Goal: Task Accomplishment & Management: Manage account settings

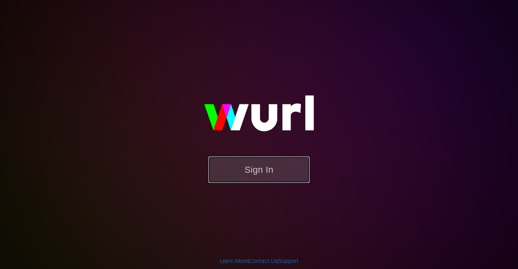
click at [256, 162] on button "Sign In" at bounding box center [258, 170] width 101 height 26
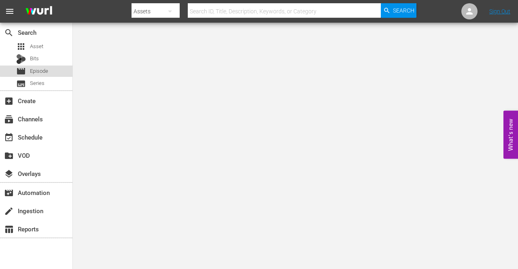
click at [59, 66] on div "movie Episode" at bounding box center [36, 71] width 72 height 11
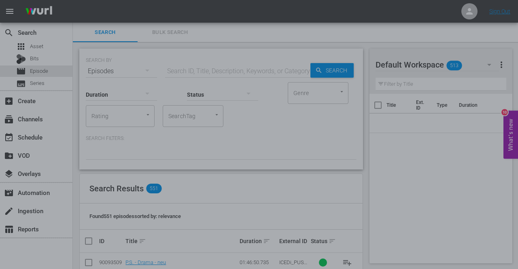
click at [400, 154] on div at bounding box center [259, 134] width 518 height 269
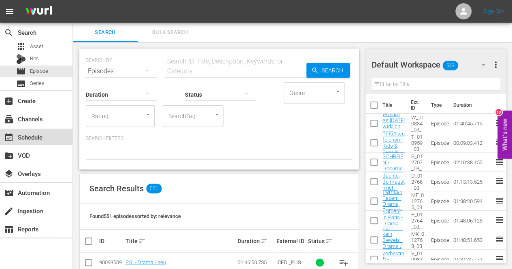
click at [51, 133] on div "event_available Schedule" at bounding box center [36, 137] width 72 height 16
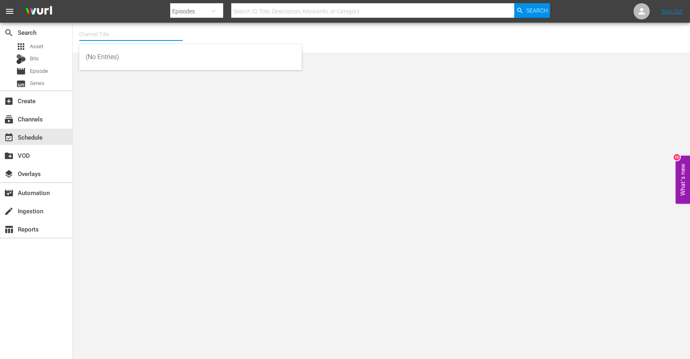
click at [148, 32] on input "text" at bounding box center [131, 34] width 104 height 19
type input "him"
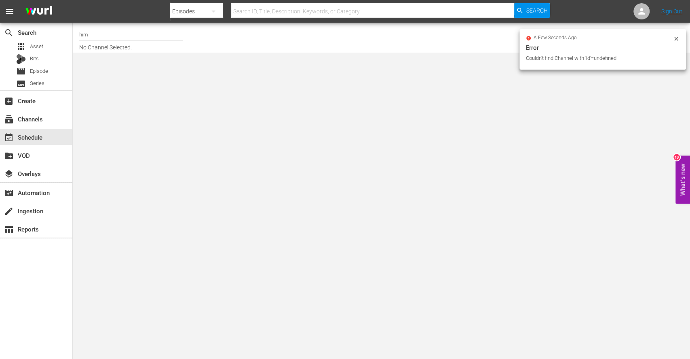
click at [147, 32] on input "him" at bounding box center [131, 34] width 104 height 19
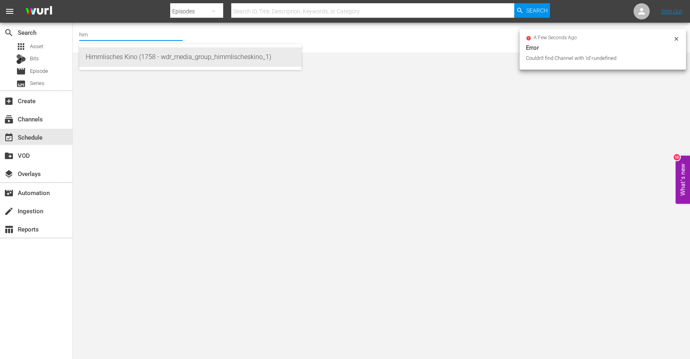
click at [144, 61] on div "Himmlisches Kino (1758 - wdr_media_group_himmlischeskino_1)" at bounding box center [191, 56] width 210 height 19
type input "Himmlisches Kino (1758 - wdr_media_group_himmlischeskino_1)"
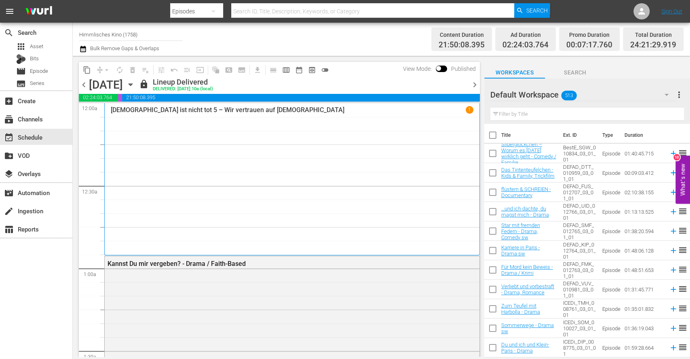
click at [474, 89] on span "chevron_right" at bounding box center [475, 85] width 10 height 10
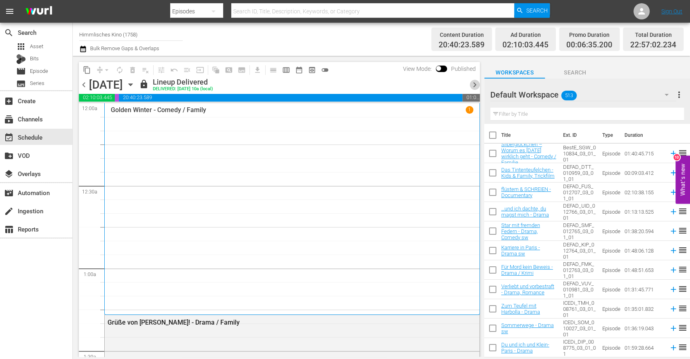
click at [476, 82] on span "chevron_right" at bounding box center [475, 85] width 10 height 10
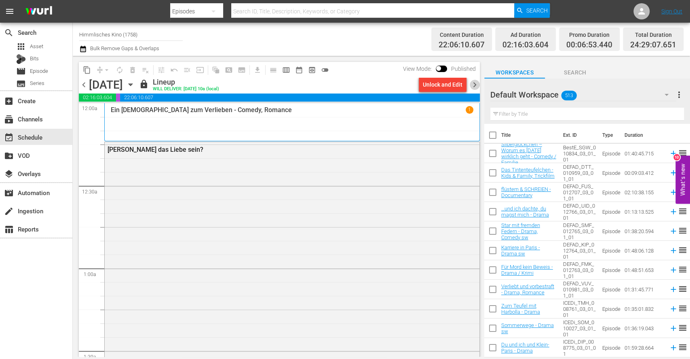
click at [475, 83] on span "chevron_right" at bounding box center [475, 85] width 10 height 10
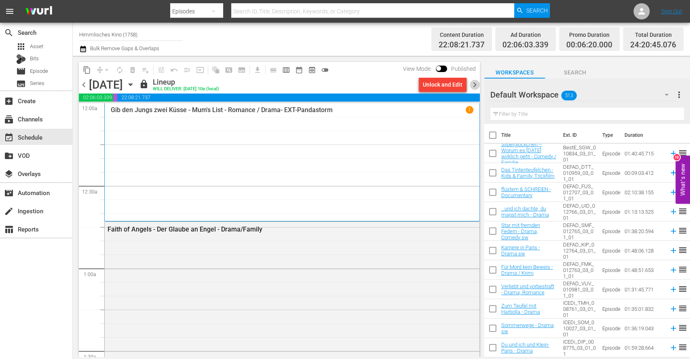
click at [475, 83] on span "chevron_right" at bounding box center [475, 85] width 10 height 10
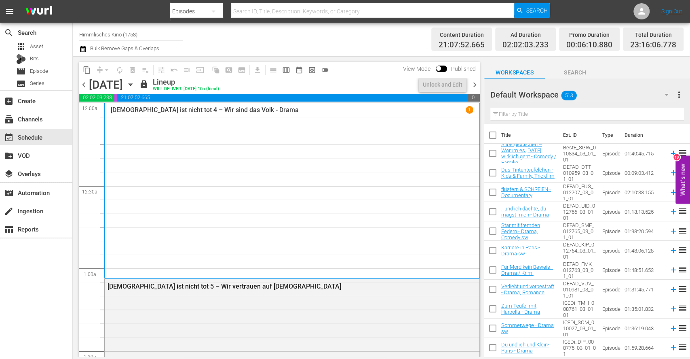
click at [475, 83] on span "chevron_right" at bounding box center [475, 85] width 10 height 10
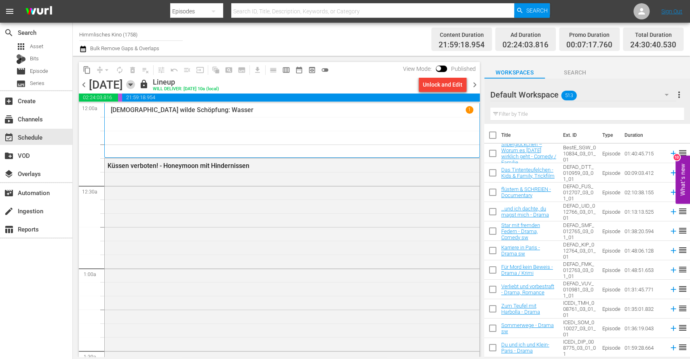
click at [135, 81] on icon "button" at bounding box center [130, 84] width 9 height 9
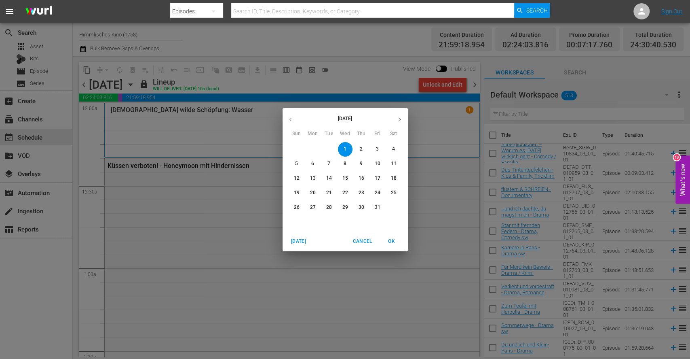
click at [218, 222] on div "[DATE] Sun Mon Tue Wed Thu Fri Sat 28 29 30 1 2 3 4 5 6 7 8 9 10 11 12 13 14 15…" at bounding box center [345, 179] width 690 height 359
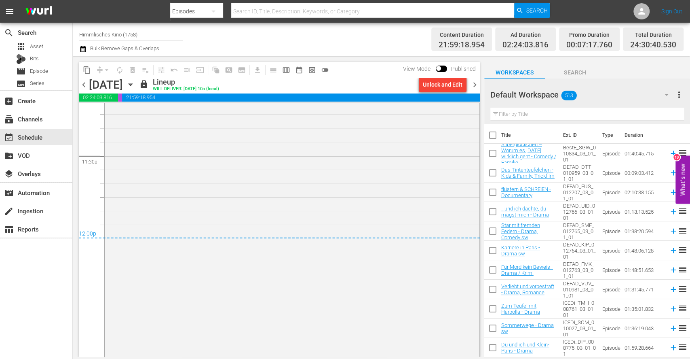
scroll to position [3846, 0]
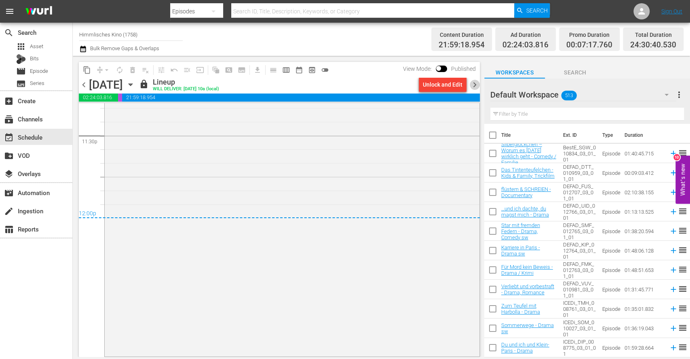
click at [472, 80] on span "chevron_right" at bounding box center [475, 85] width 10 height 10
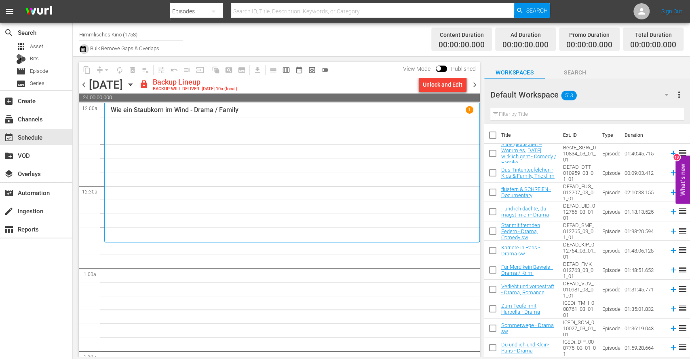
click at [79, 45] on icon "button" at bounding box center [83, 49] width 8 height 10
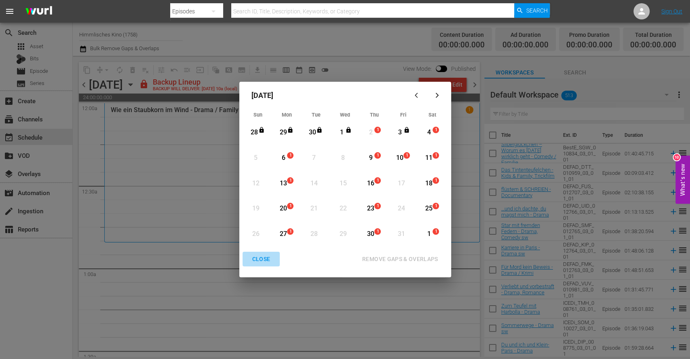
click at [266, 254] on div "CLOSE" at bounding box center [261, 259] width 31 height 10
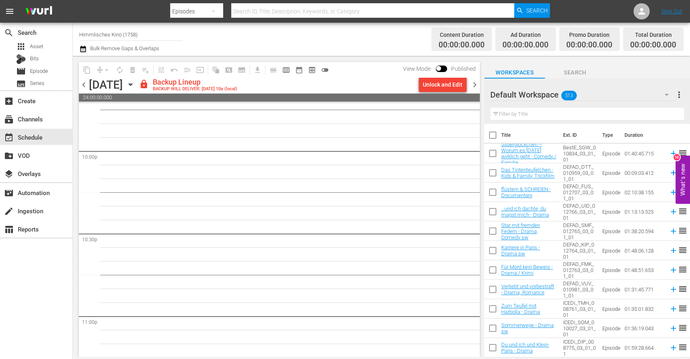
scroll to position [3707, 0]
click at [445, 82] on div "Unlock and Edit" at bounding box center [443, 84] width 40 height 15
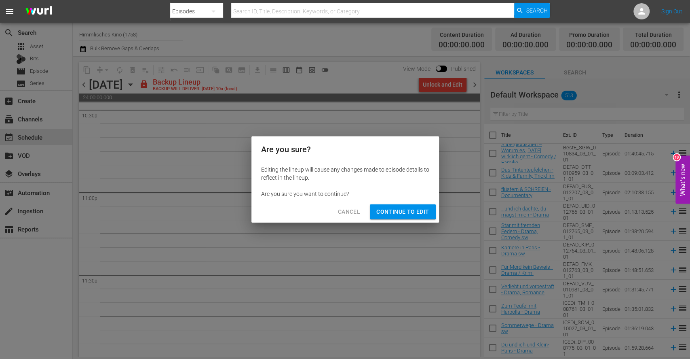
click at [417, 221] on div "Cancel Continue to Edit" at bounding box center [346, 211] width 188 height 21
click at [421, 211] on span "Continue to Edit" at bounding box center [403, 212] width 53 height 10
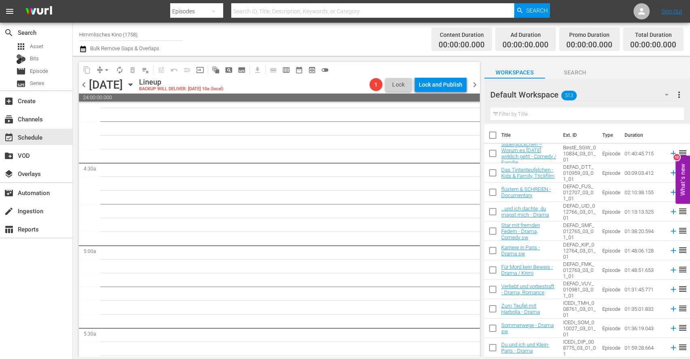
scroll to position [0, 0]
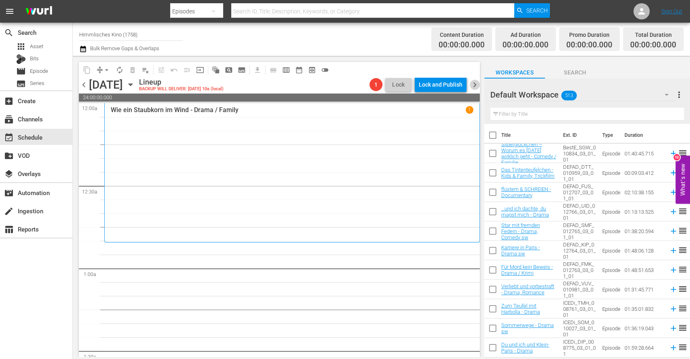
click at [477, 83] on span "chevron_right" at bounding box center [475, 85] width 10 height 10
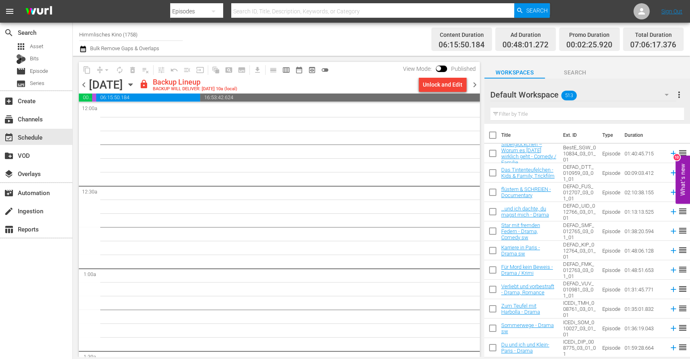
click at [416, 79] on div "Unlock and Edit" at bounding box center [443, 85] width 54 height 14
click at [433, 83] on div "Unlock and Edit" at bounding box center [443, 84] width 40 height 15
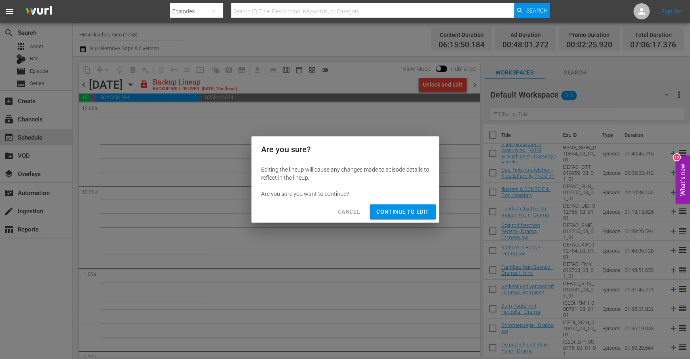
click at [387, 210] on span "Continue to Edit" at bounding box center [403, 212] width 53 height 10
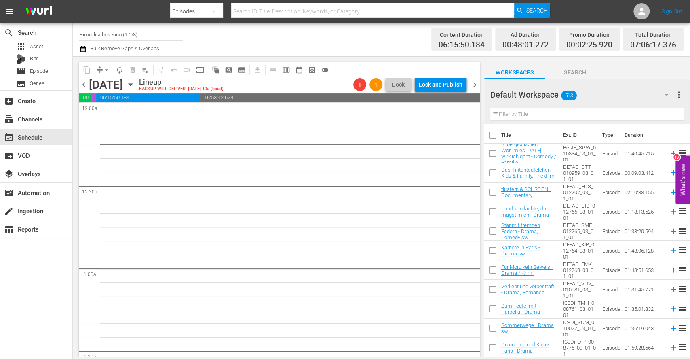
click at [466, 95] on span "16:53:42.624" at bounding box center [340, 97] width 280 height 8
click at [477, 80] on span "chevron_right" at bounding box center [475, 85] width 10 height 10
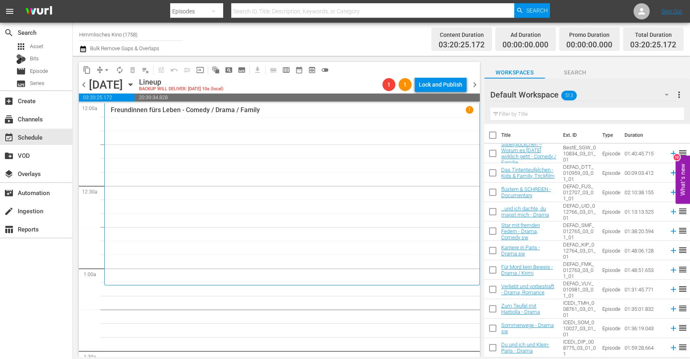
click at [85, 80] on span "chevron_left" at bounding box center [84, 85] width 10 height 10
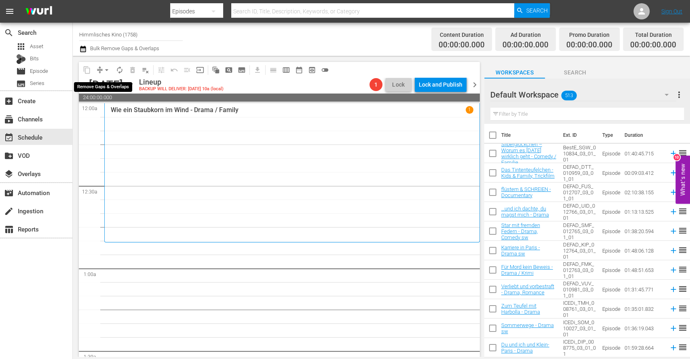
click at [108, 69] on span "arrow_drop_down" at bounding box center [107, 70] width 8 height 8
click at [262, 60] on div "content_copy compress arrow_drop_down autorenew_outlined delete_forever_outline…" at bounding box center [277, 206] width 409 height 301
click at [135, 86] on icon "button" at bounding box center [130, 84] width 9 height 9
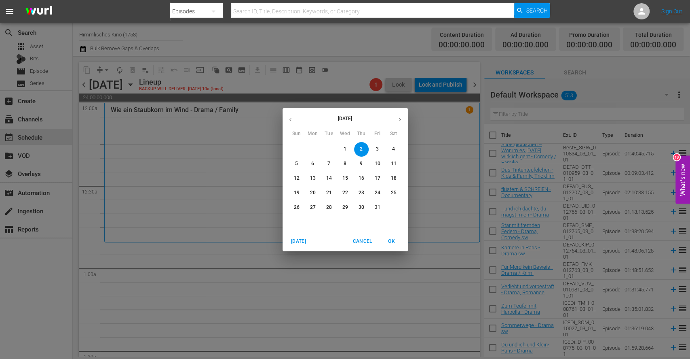
click at [288, 116] on icon "button" at bounding box center [291, 119] width 6 height 6
click at [311, 194] on p "22" at bounding box center [313, 192] width 6 height 7
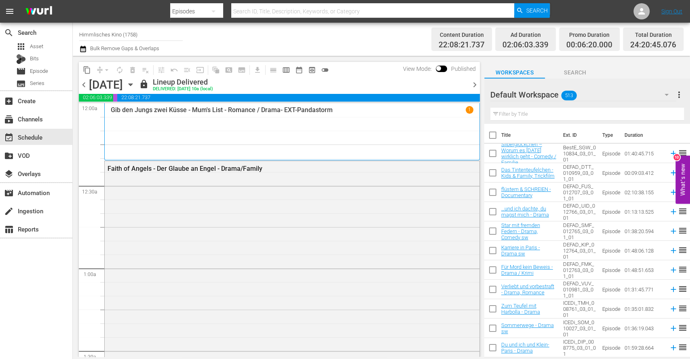
click at [86, 68] on span "content_copy" at bounding box center [87, 70] width 8 height 8
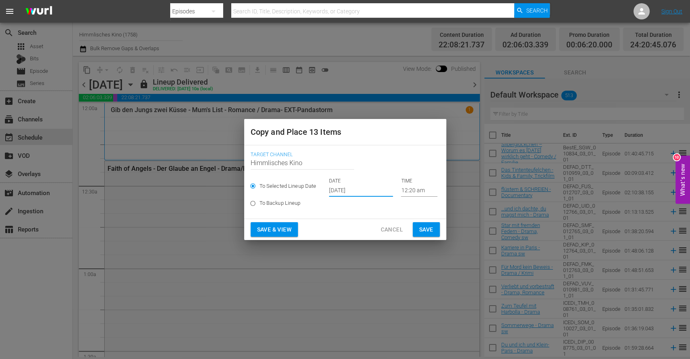
click at [371, 193] on input "[DATE]" at bounding box center [361, 190] width 64 height 12
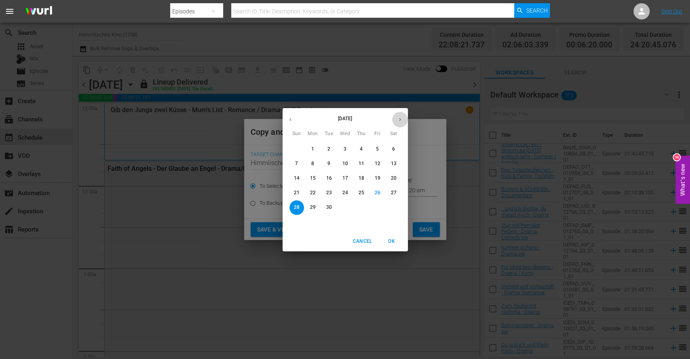
click at [402, 116] on icon "button" at bounding box center [400, 119] width 6 height 6
click at [362, 148] on span "2" at bounding box center [361, 149] width 15 height 7
type input "[DATE]"
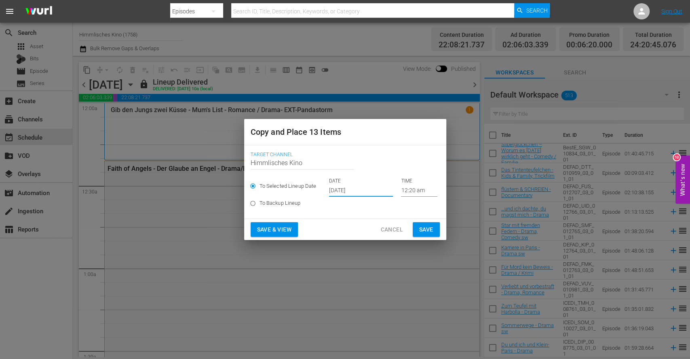
click at [424, 235] on button "Save" at bounding box center [426, 229] width 27 height 15
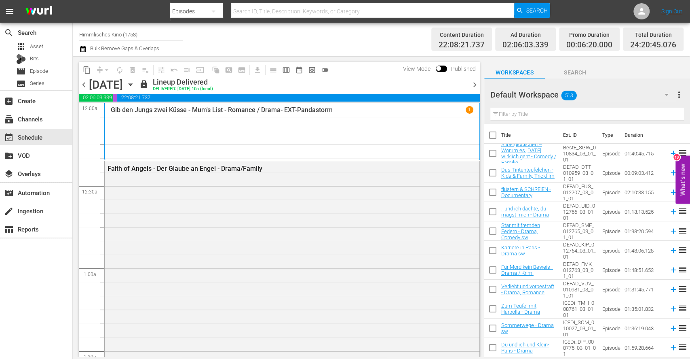
click at [135, 81] on icon "button" at bounding box center [130, 84] width 9 height 9
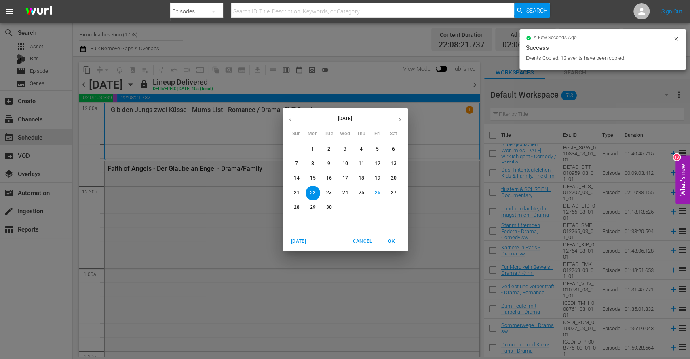
click at [407, 120] on button "button" at bounding box center [400, 120] width 16 height 16
click at [362, 146] on p "2" at bounding box center [361, 149] width 3 height 7
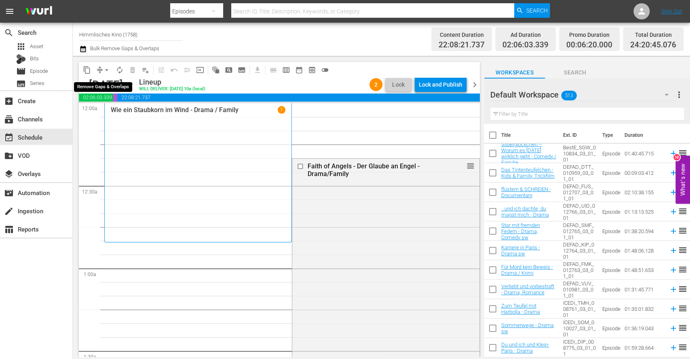
click at [107, 70] on span "arrow_drop_down" at bounding box center [107, 70] width 8 height 8
click at [125, 114] on li "Align to End of Previous Day" at bounding box center [107, 112] width 85 height 13
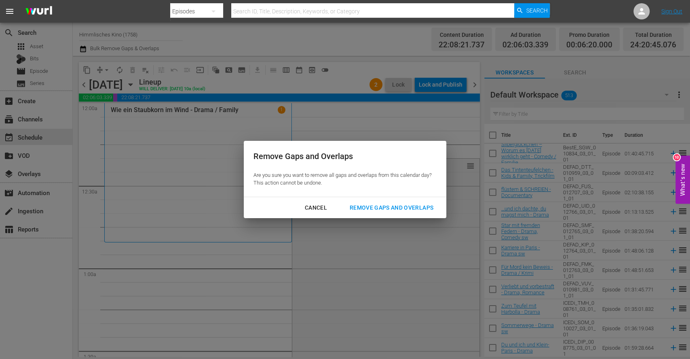
click at [422, 206] on div "Remove Gaps and Overlaps" at bounding box center [391, 208] width 97 height 10
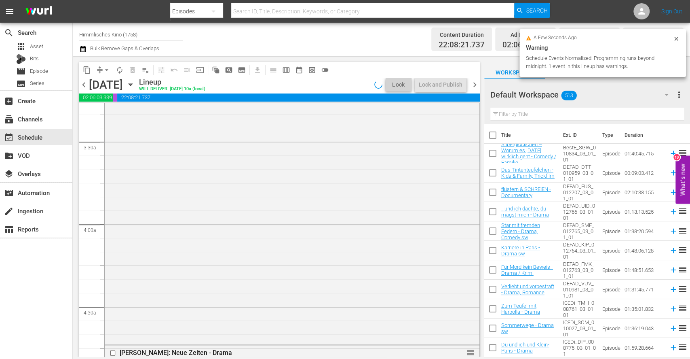
scroll to position [525, 0]
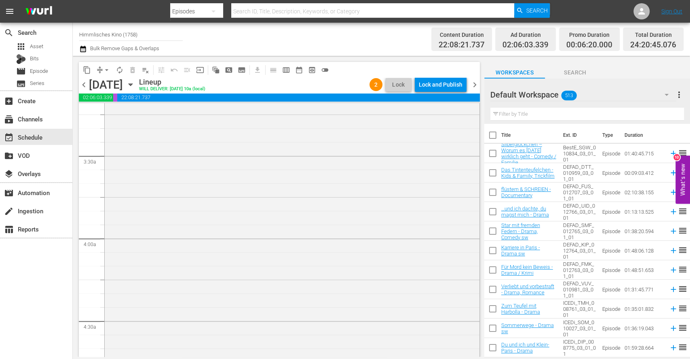
click at [446, 86] on div "Lock and Publish" at bounding box center [441, 84] width 44 height 15
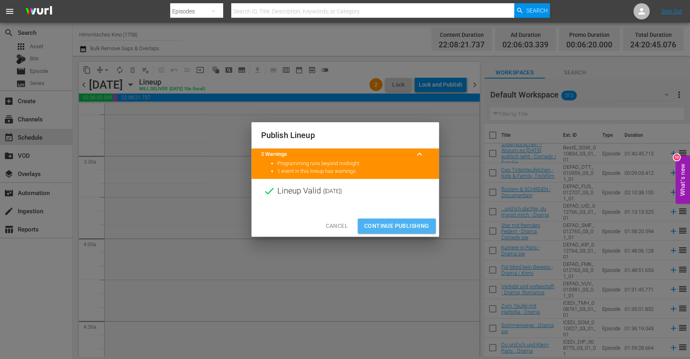
click at [405, 225] on span "Continue Publishing" at bounding box center [396, 226] width 65 height 10
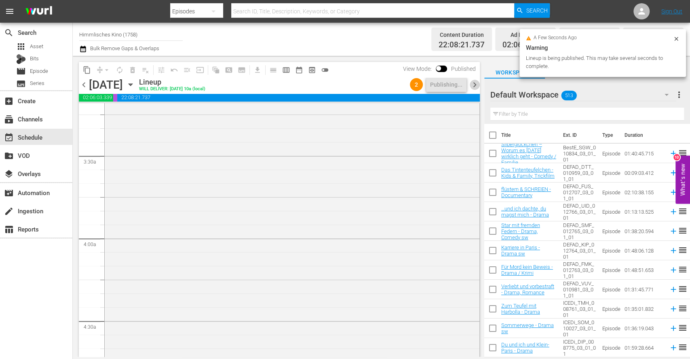
click at [472, 82] on span "chevron_right" at bounding box center [475, 85] width 10 height 10
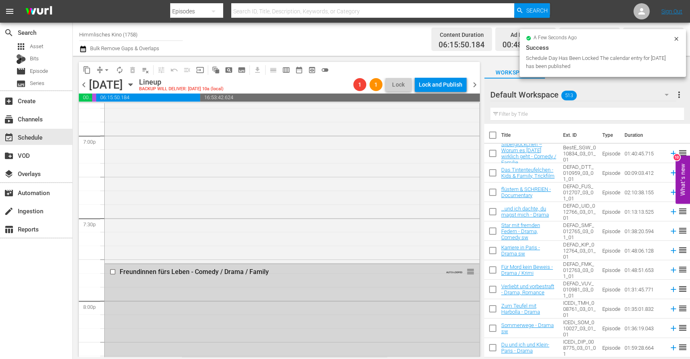
scroll to position [3116, 0]
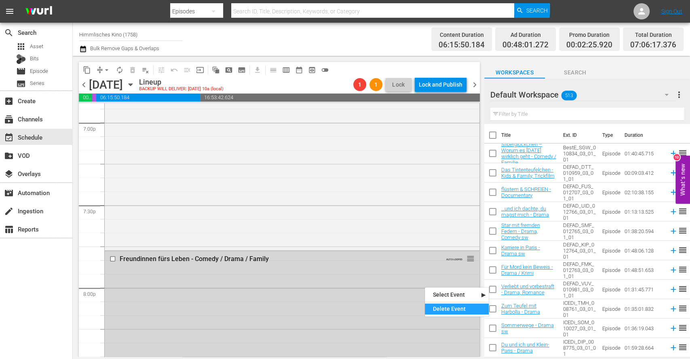
click at [447, 269] on div "Delete Event" at bounding box center [457, 308] width 64 height 11
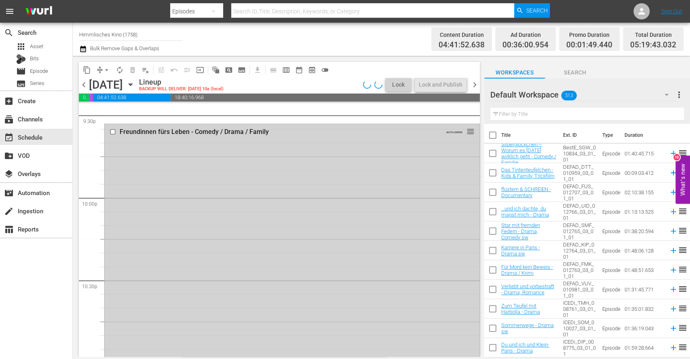
scroll to position [3537, 0]
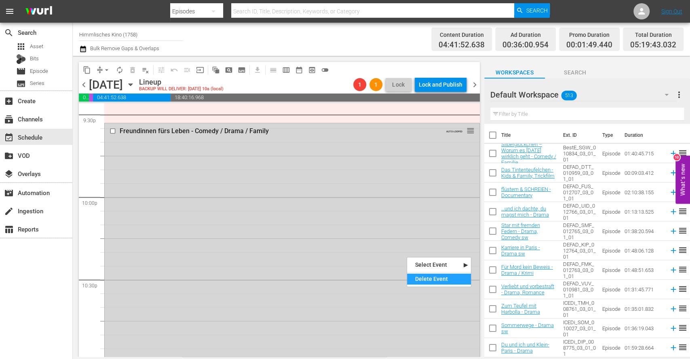
click at [434, 269] on div "Delete Event" at bounding box center [439, 278] width 64 height 11
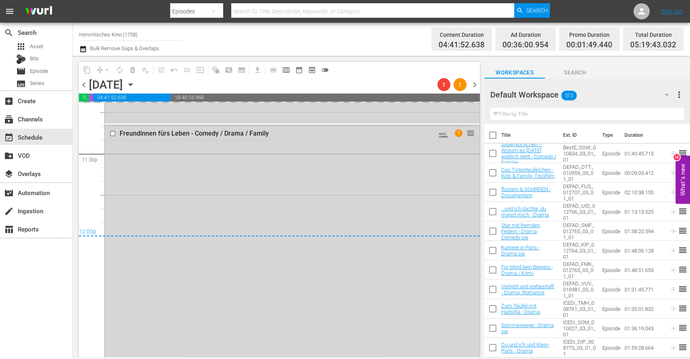
scroll to position [3835, 0]
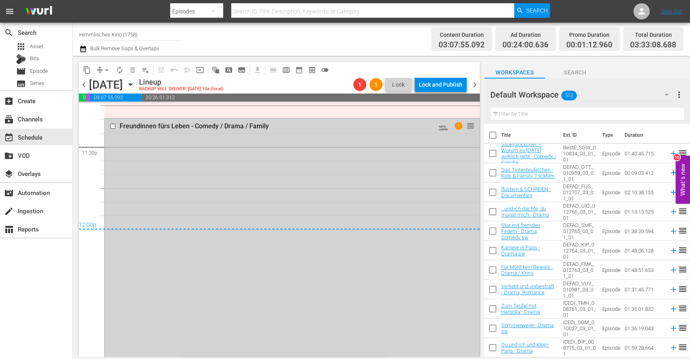
drag, startPoint x: 373, startPoint y: 221, endPoint x: 313, endPoint y: 151, distance: 92.1
click at [343, 170] on div "Delete Event" at bounding box center [345, 174] width 64 height 11
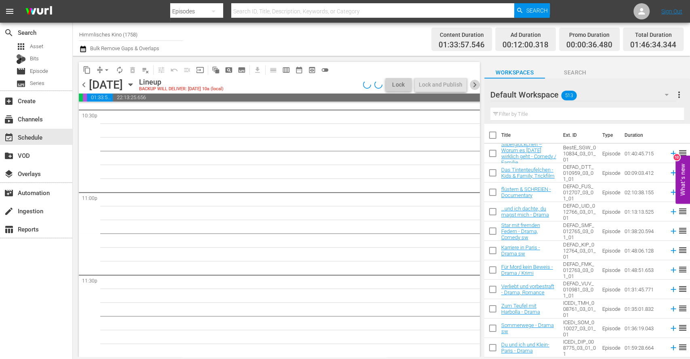
click at [477, 87] on span "chevron_right" at bounding box center [475, 85] width 10 height 10
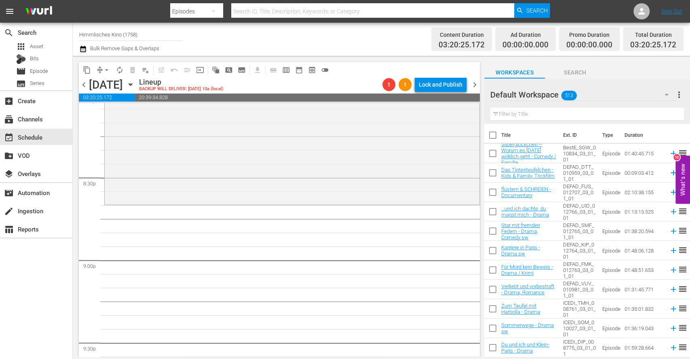
scroll to position [2944, 0]
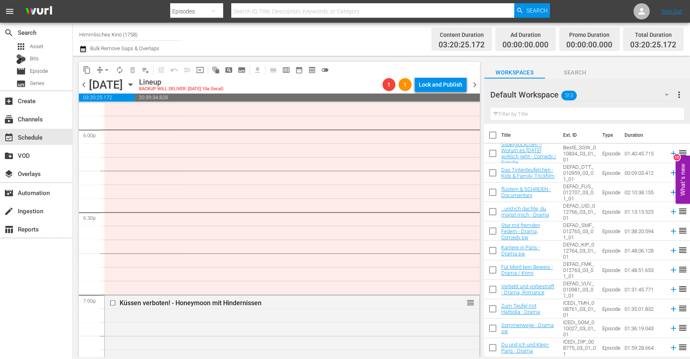
click at [86, 78] on div "chevron_left [DATE] [DATE] Lineup BACKUP WILL DELIVER: [DATE] 10a (local) 1 1 L…" at bounding box center [279, 86] width 401 height 16
click at [84, 87] on span "chevron_left" at bounding box center [84, 85] width 10 height 10
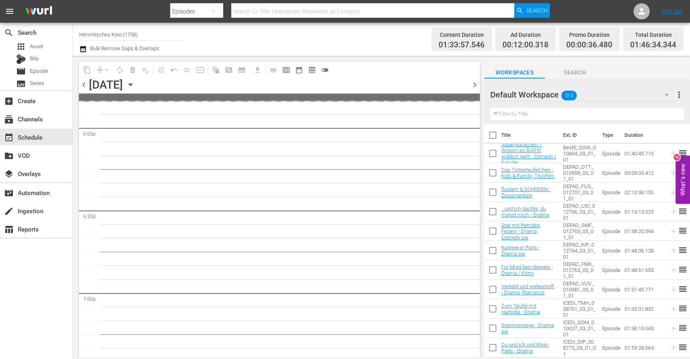
click at [84, 53] on icon "button" at bounding box center [83, 49] width 8 height 10
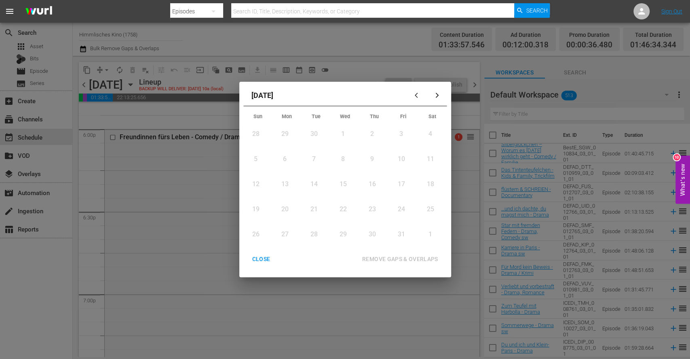
scroll to position [2931, 0]
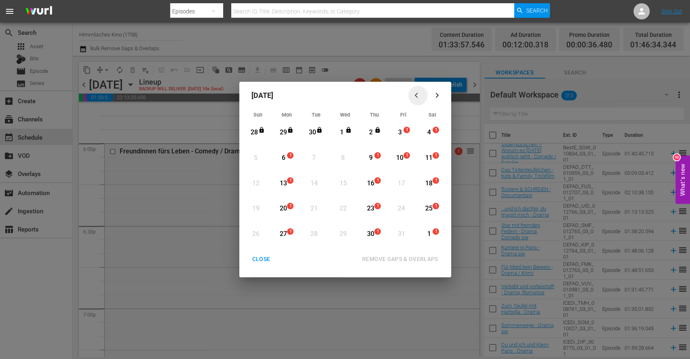
click at [421, 96] on div "button" at bounding box center [418, 95] width 10 height 6
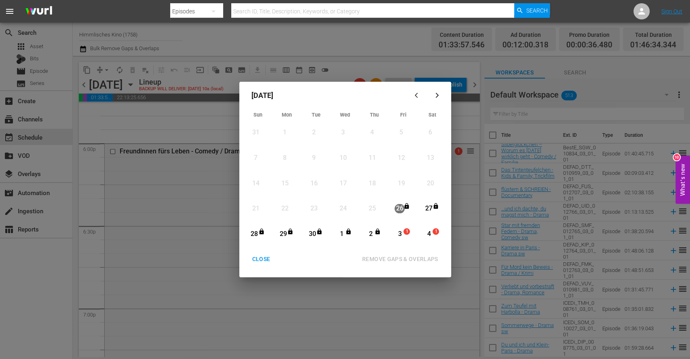
click at [440, 98] on div "button" at bounding box center [438, 95] width 10 height 6
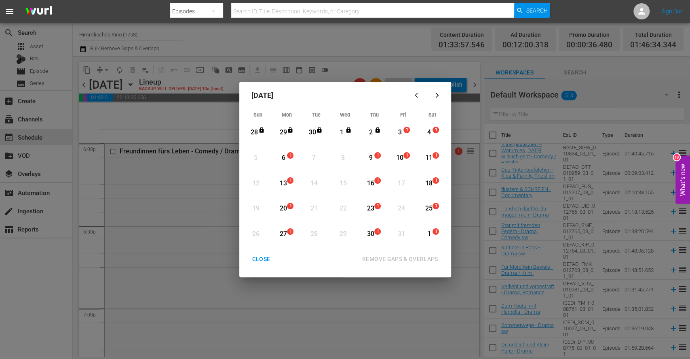
click at [417, 96] on icon "button" at bounding box center [418, 95] width 6 height 6
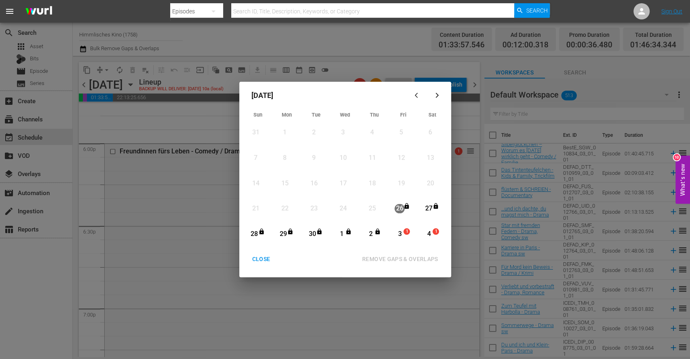
click at [265, 258] on div "CLOSE" at bounding box center [261, 259] width 31 height 10
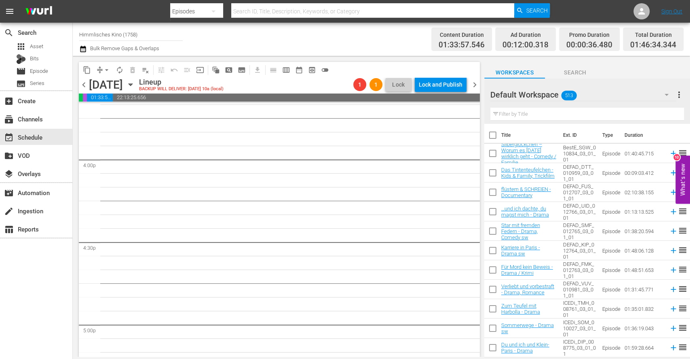
scroll to position [2415, 0]
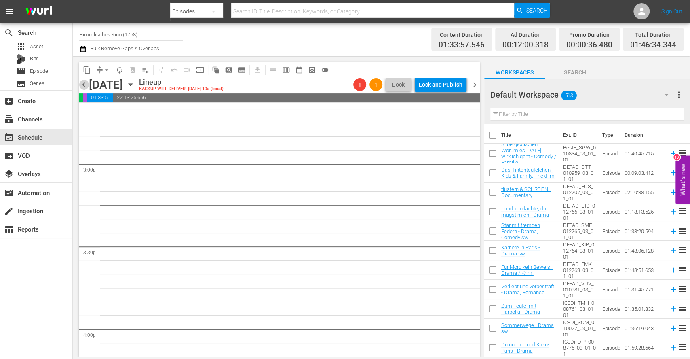
click at [83, 83] on span "chevron_left" at bounding box center [84, 85] width 10 height 10
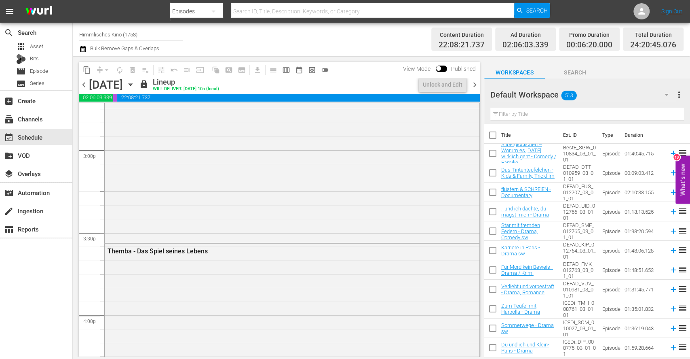
scroll to position [2374, 0]
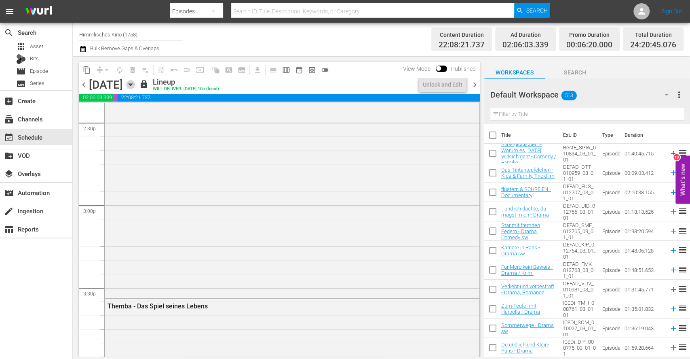
click at [135, 87] on icon "button" at bounding box center [130, 84] width 9 height 9
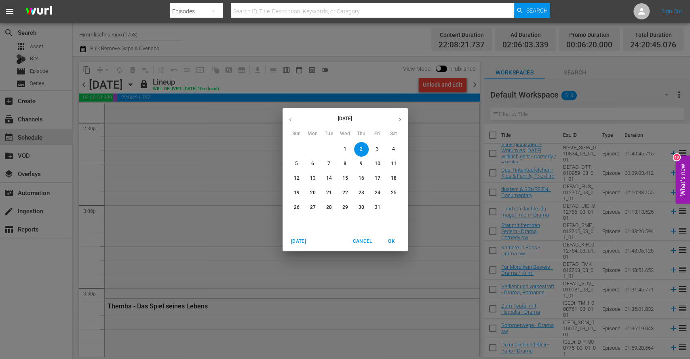
click at [292, 120] on icon "button" at bounding box center [291, 119] width 6 height 6
click at [341, 192] on span "24" at bounding box center [345, 192] width 15 height 7
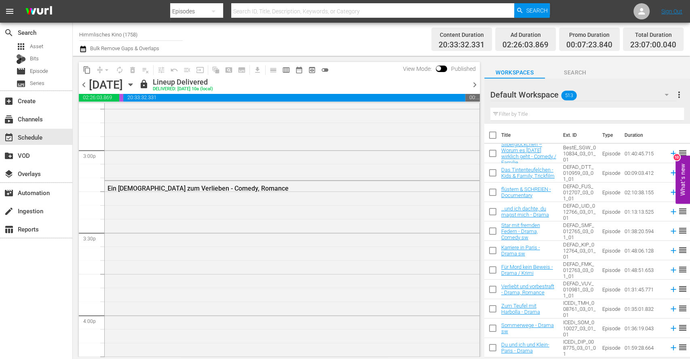
scroll to position [2387, 0]
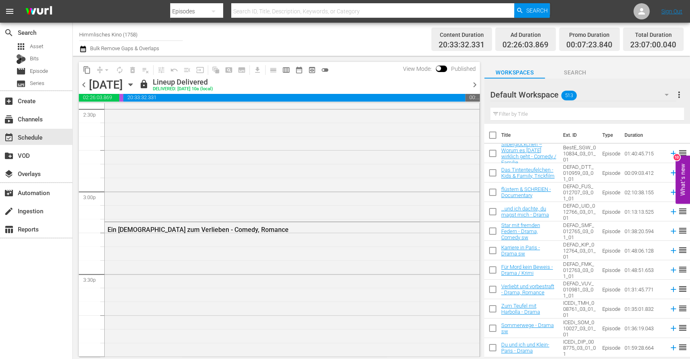
click at [82, 50] on icon "button" at bounding box center [83, 49] width 8 height 10
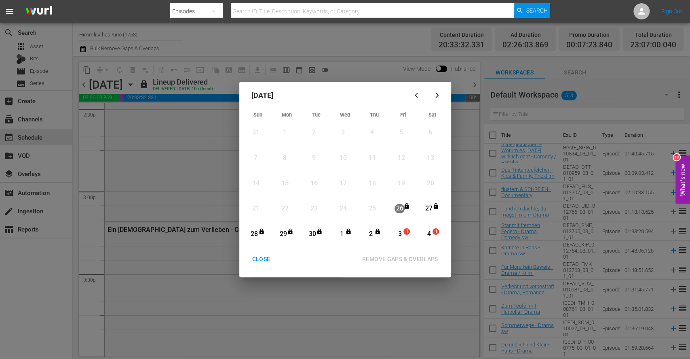
click at [254, 261] on div "CLOSE" at bounding box center [261, 259] width 31 height 10
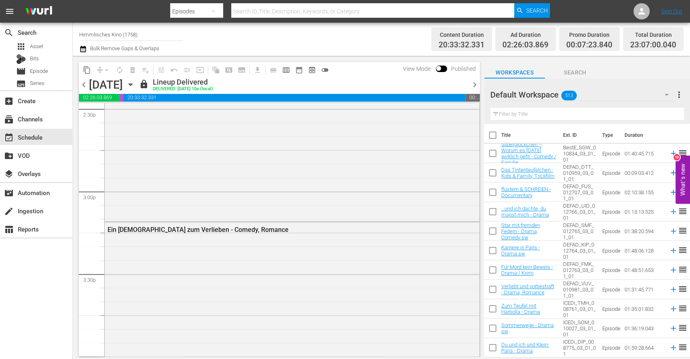
click at [91, 76] on div "content_copy compress arrow_drop_down autorenew_outlined delete_forever_outline…" at bounding box center [206, 70] width 254 height 16
click at [88, 69] on span "content_copy" at bounding box center [87, 70] width 8 height 8
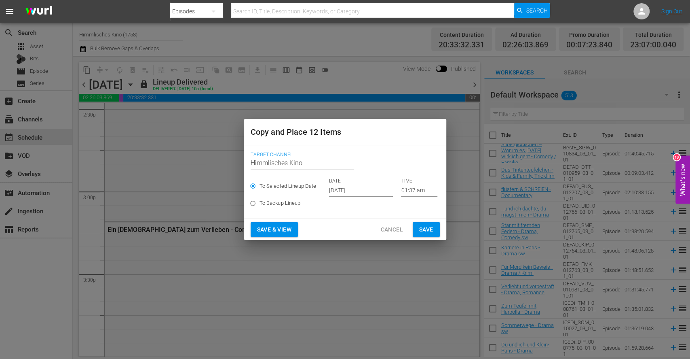
click at [329, 190] on input "[DATE]" at bounding box center [361, 190] width 64 height 12
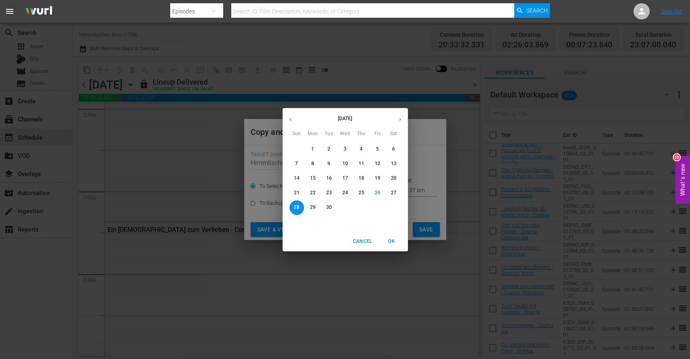
click at [403, 119] on button "button" at bounding box center [400, 120] width 16 height 16
click at [378, 150] on p "3" at bounding box center [377, 149] width 3 height 7
type input "[DATE]"
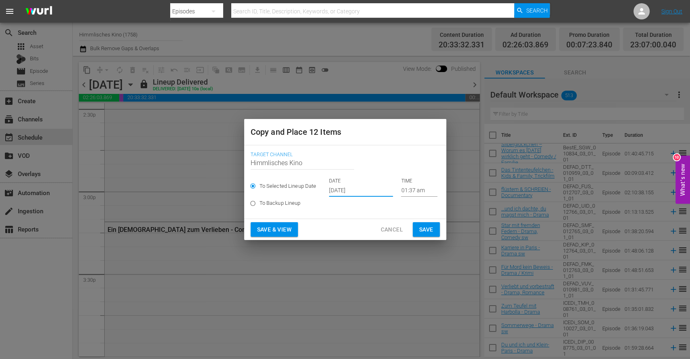
click at [421, 231] on span "Save" at bounding box center [426, 230] width 14 height 10
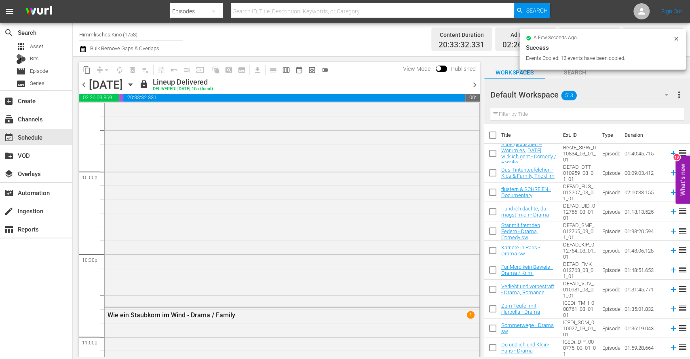
scroll to position [3828, 0]
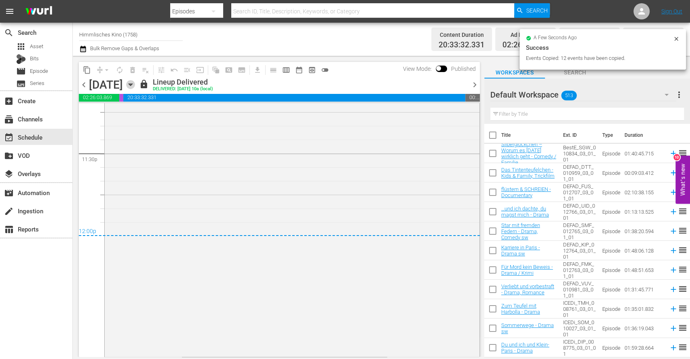
click at [135, 82] on icon "button" at bounding box center [130, 84] width 9 height 9
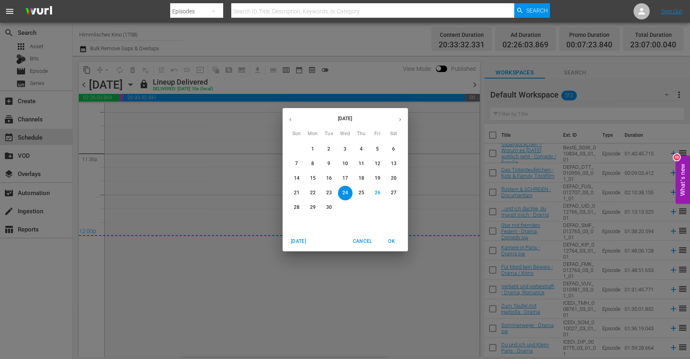
click at [400, 117] on icon "button" at bounding box center [400, 119] width 6 height 6
click at [379, 148] on span "3" at bounding box center [378, 149] width 15 height 7
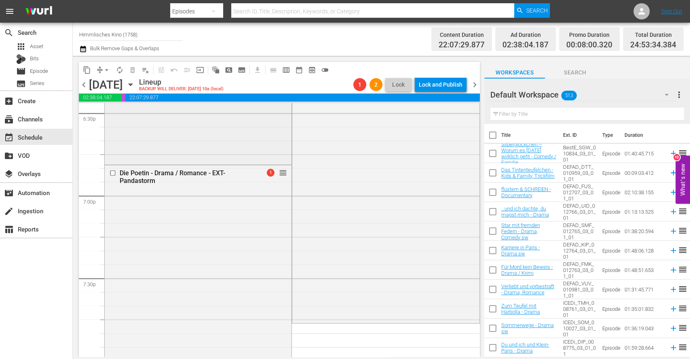
scroll to position [3044, 0]
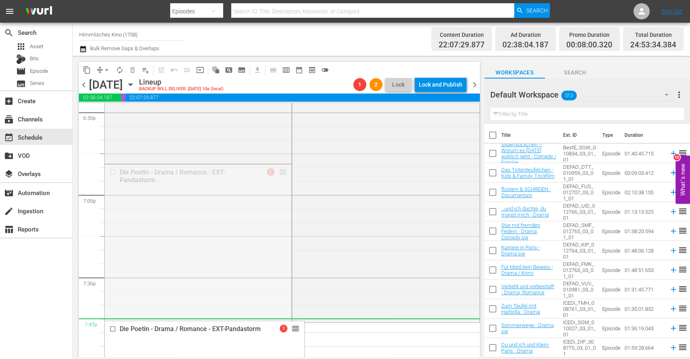
drag, startPoint x: 275, startPoint y: 167, endPoint x: 289, endPoint y: 322, distance: 154.7
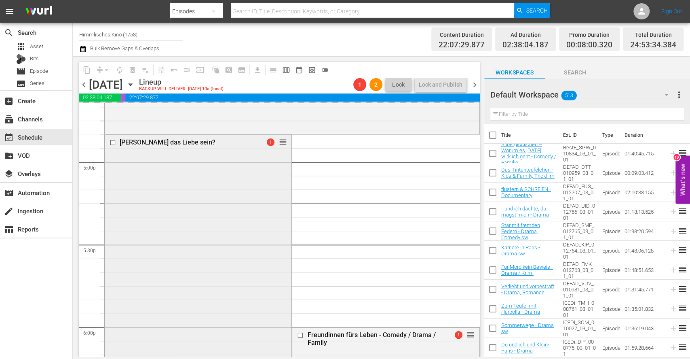
scroll to position [2742, 0]
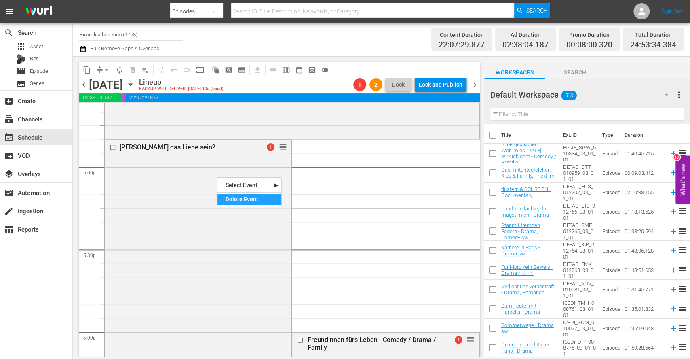
click at [243, 201] on div "Delete Event" at bounding box center [250, 199] width 64 height 11
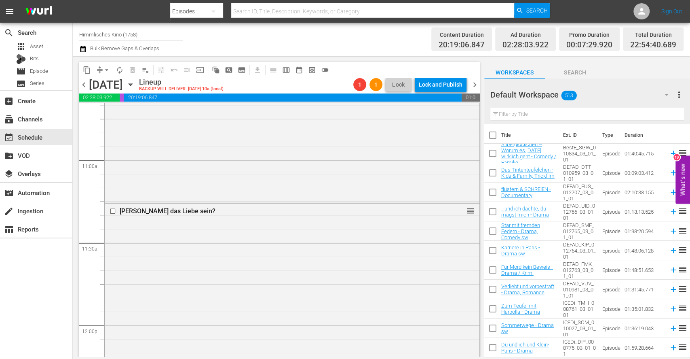
scroll to position [1745, 0]
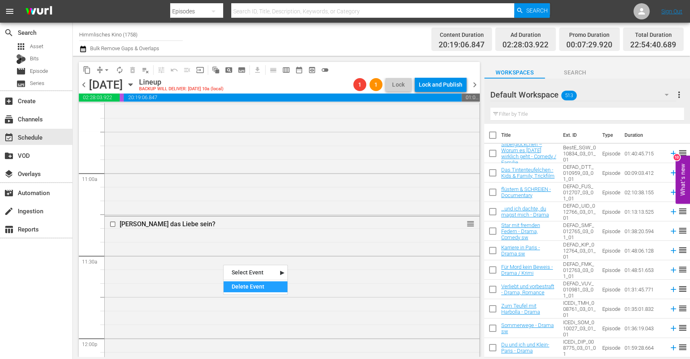
click at [252, 269] on div "Delete Event" at bounding box center [256, 286] width 64 height 11
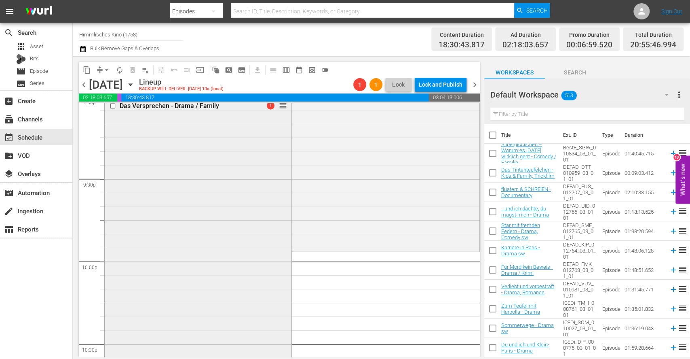
scroll to position [3473, 0]
drag, startPoint x: 281, startPoint y: 108, endPoint x: 304, endPoint y: 256, distance: 150.3
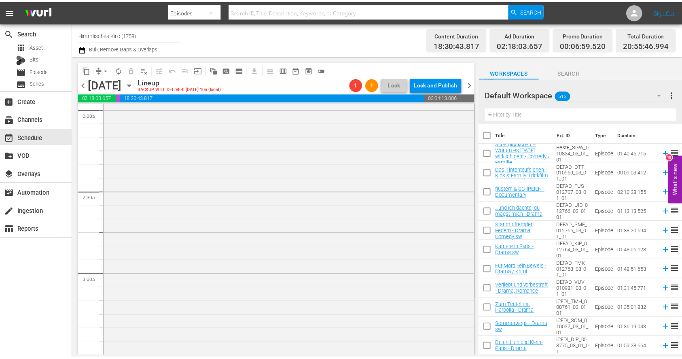
scroll to position [0, 0]
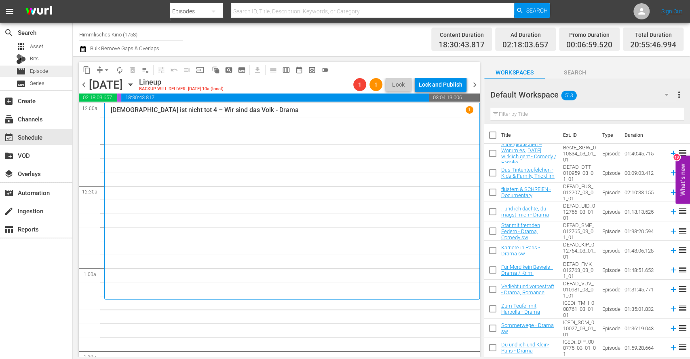
click at [41, 73] on span "Episode" at bounding box center [39, 71] width 18 height 8
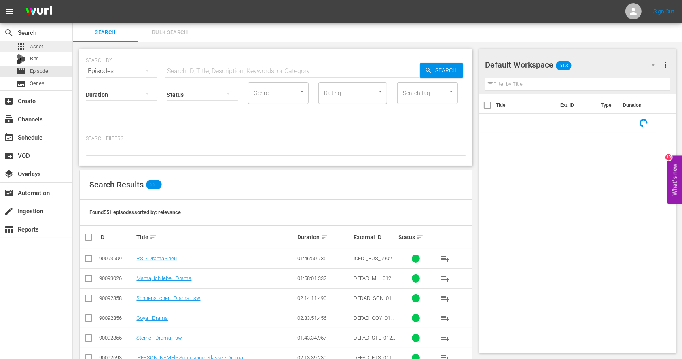
click at [25, 44] on span "apps" at bounding box center [21, 47] width 10 height 10
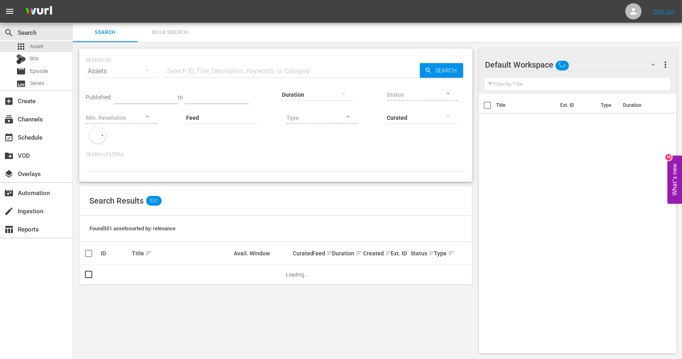
click at [226, 70] on input "text" at bounding box center [292, 70] width 255 height 19
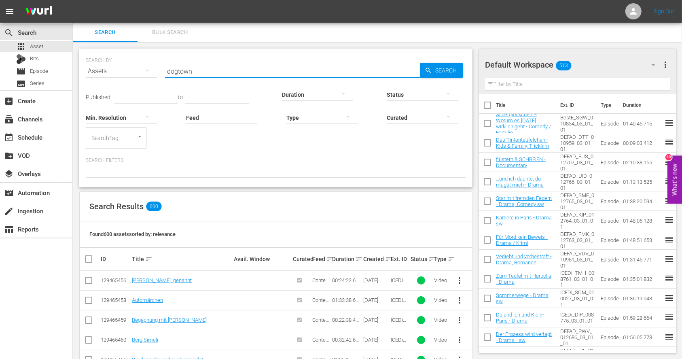
type input "dogtown"
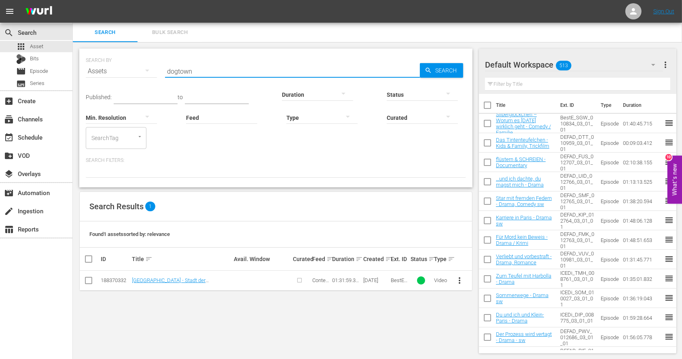
click at [463, 269] on span "more_vert" at bounding box center [460, 280] width 10 height 10
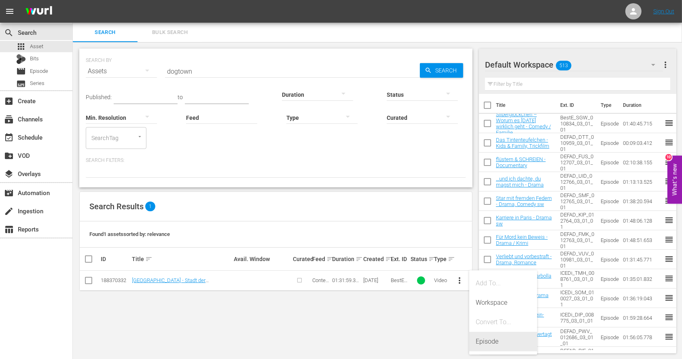
click at [480, 269] on div "Episode" at bounding box center [503, 341] width 55 height 19
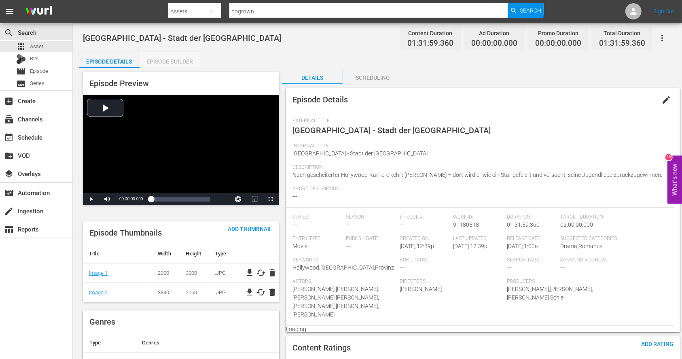
click at [175, 59] on div "Episode Builder" at bounding box center [170, 61] width 61 height 19
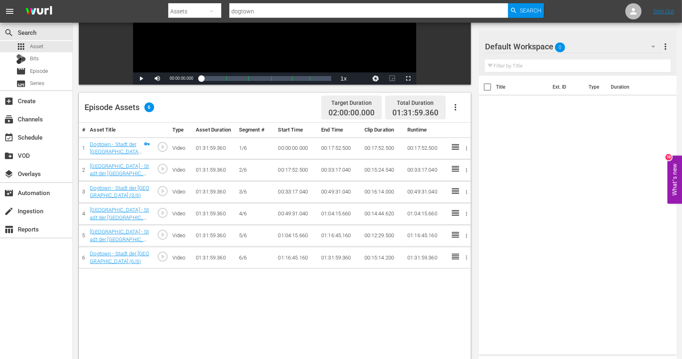
scroll to position [138, 0]
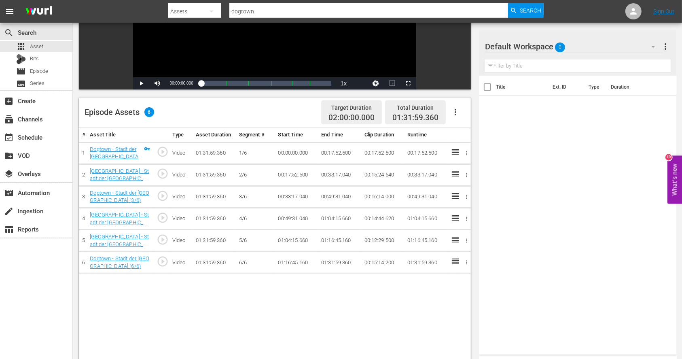
click at [517, 49] on div "Default Workspace 0" at bounding box center [574, 46] width 178 height 23
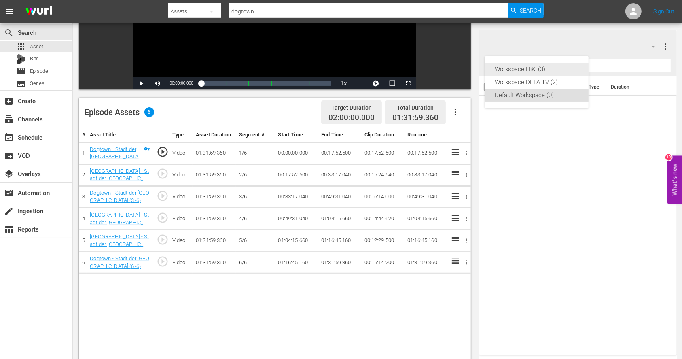
click at [517, 73] on div "Workspace HiKi (3)" at bounding box center [537, 69] width 84 height 13
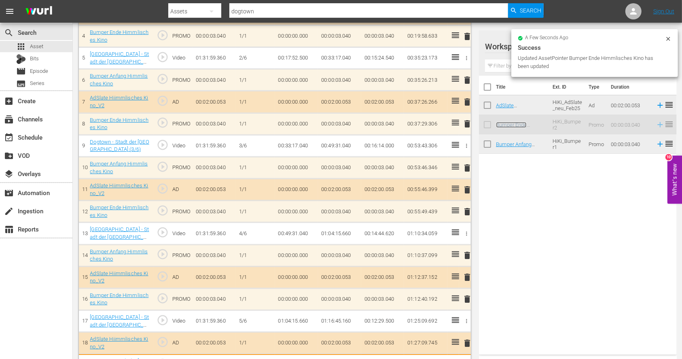
scroll to position [343, 0]
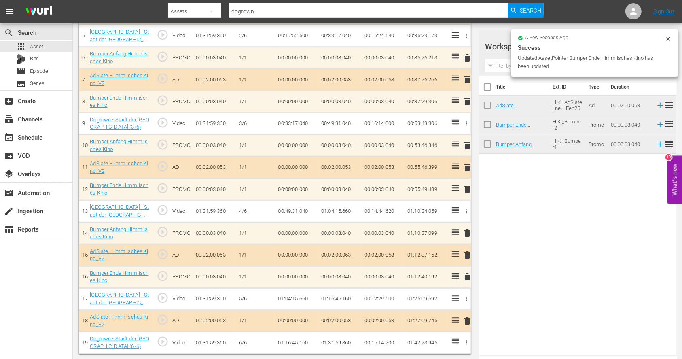
click at [405, 269] on div "Dogtown - Stadt der Lügen Content Duration 01:31:59.360 Ad Duration 00:10:00.26…" at bounding box center [377, 20] width 609 height 680
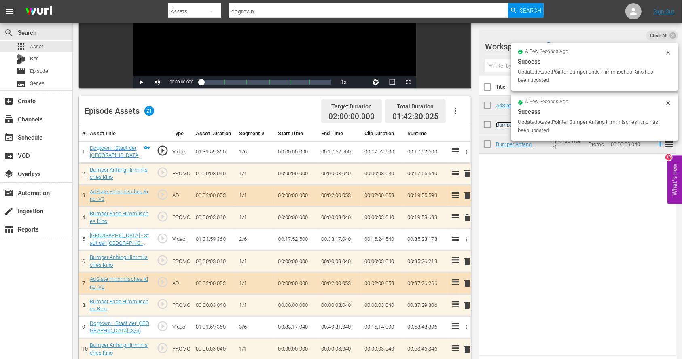
scroll to position [0, 0]
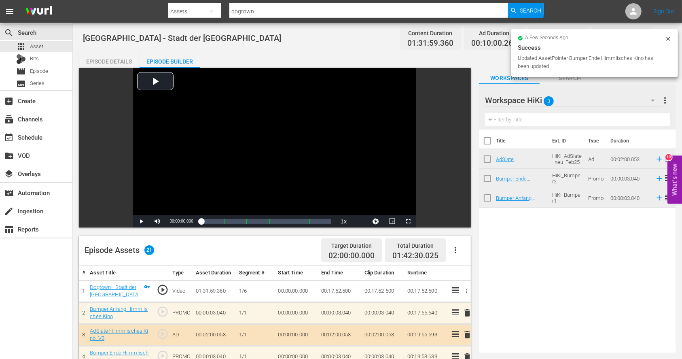
click at [517, 39] on icon at bounding box center [668, 39] width 6 height 6
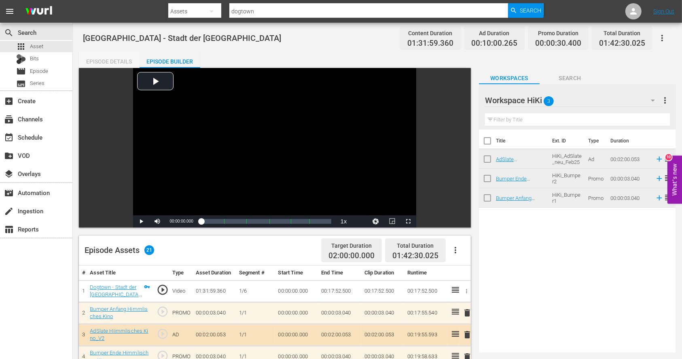
click at [116, 62] on div "Episode Details" at bounding box center [109, 61] width 61 height 19
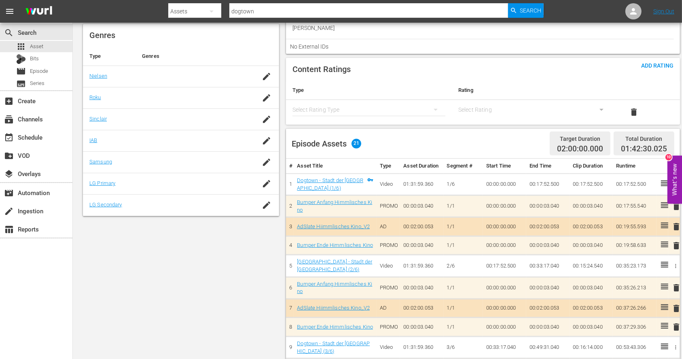
scroll to position [290, 0]
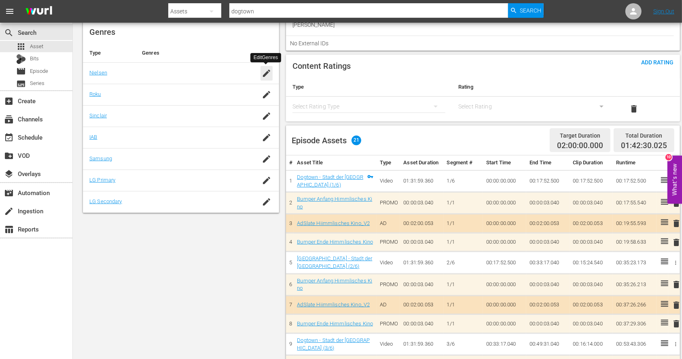
click at [263, 68] on icon "button" at bounding box center [267, 73] width 10 height 10
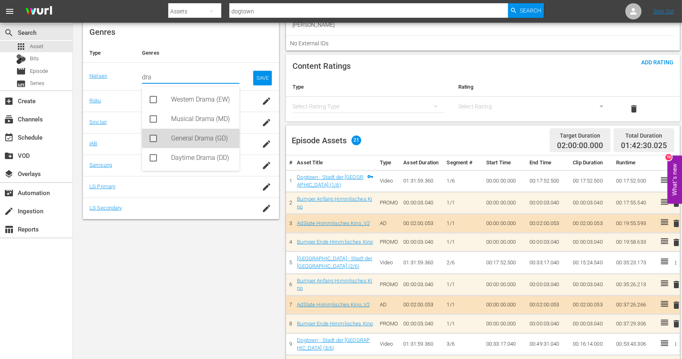
click at [195, 136] on div "General Drama (GD)" at bounding box center [202, 138] width 62 height 19
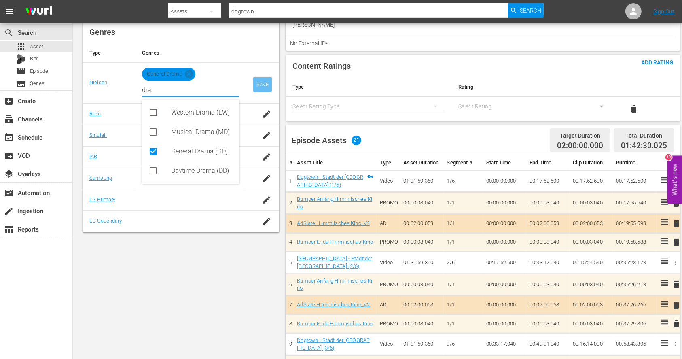
type input "dra"
click at [258, 79] on div "SAVE" at bounding box center [262, 84] width 19 height 15
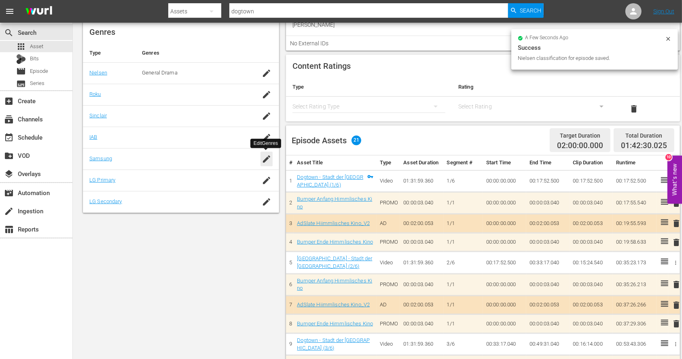
click at [265, 165] on div "button" at bounding box center [267, 159] width 12 height 15
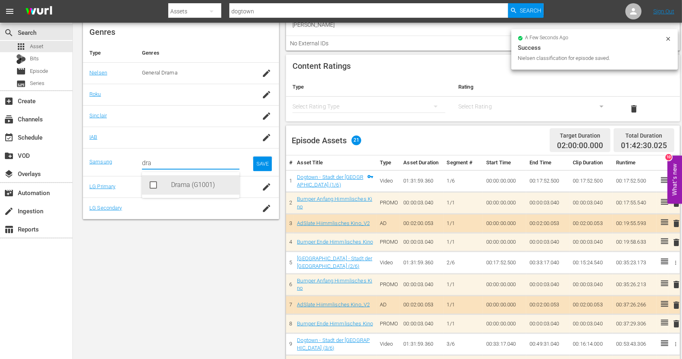
click at [184, 193] on div "Drama (G1001)" at bounding box center [202, 184] width 62 height 19
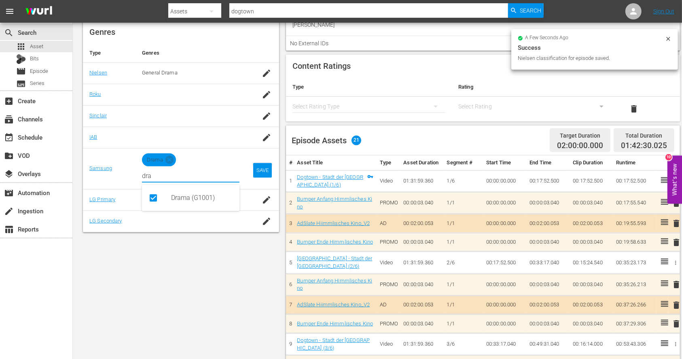
type input "dra"
click at [272, 161] on td "SAVE" at bounding box center [262, 168] width 33 height 41
click at [264, 167] on div "SAVE" at bounding box center [262, 170] width 19 height 15
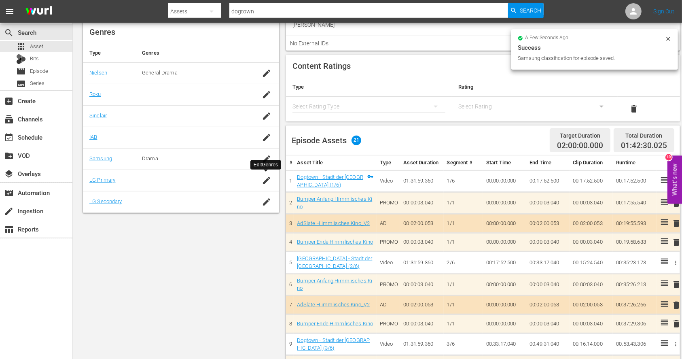
click at [265, 173] on div "button" at bounding box center [267, 180] width 12 height 15
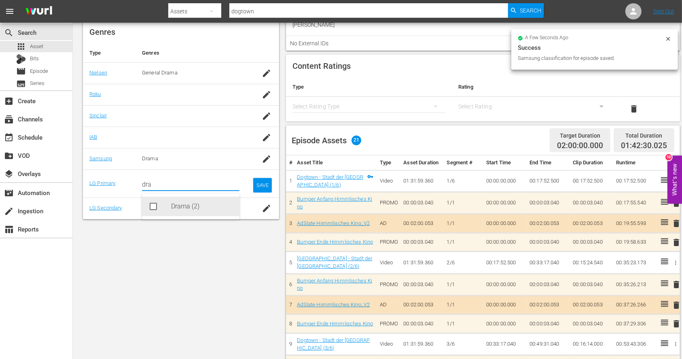
click at [191, 205] on div "Drama (2)" at bounding box center [202, 206] width 62 height 19
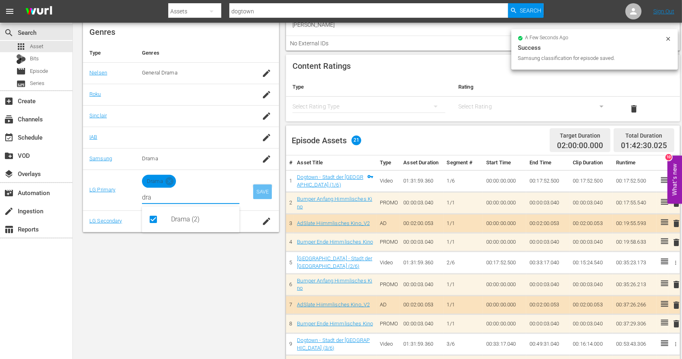
type input "dra"
click at [265, 195] on div "SAVE" at bounding box center [262, 191] width 19 height 15
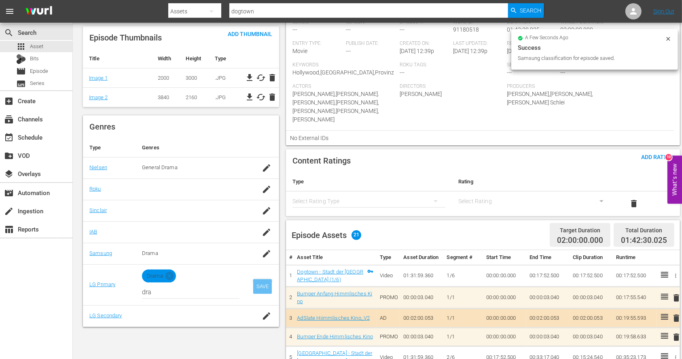
scroll to position [194, 0]
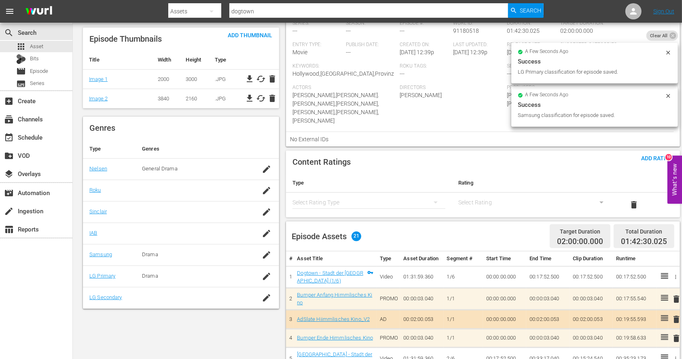
click at [338, 199] on div "simple table" at bounding box center [368, 202] width 153 height 23
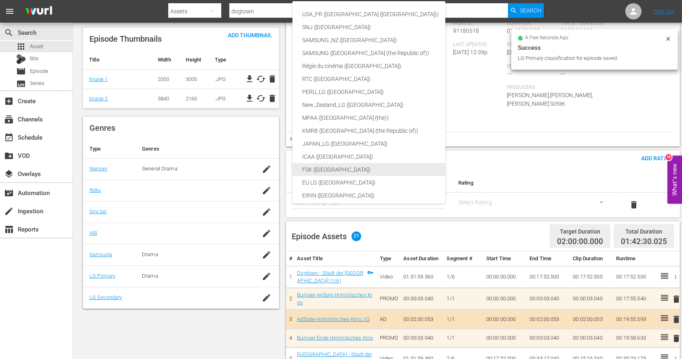
drag, startPoint x: 314, startPoint y: 157, endPoint x: 306, endPoint y: 171, distance: 16.0
click at [306, 171] on div "USA_PR ([GEOGRAPHIC_DATA] ([GEOGRAPHIC_DATA])) SNJ ([GEOGRAPHIC_DATA]) SAMSUNG_…" at bounding box center [401, 175] width 218 height 349
click at [306, 171] on div "FSK ([GEOGRAPHIC_DATA])" at bounding box center [401, 169] width 199 height 13
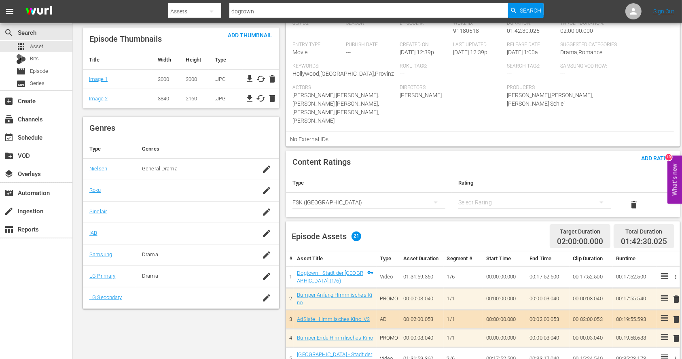
click at [497, 191] on div "simple table" at bounding box center [534, 202] width 153 height 23
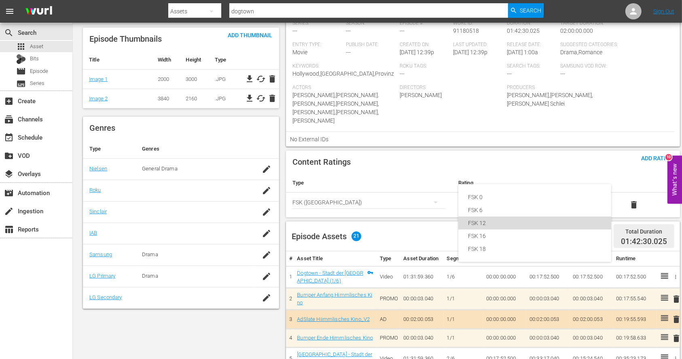
click at [480, 226] on div "FSK 12" at bounding box center [534, 222] width 133 height 13
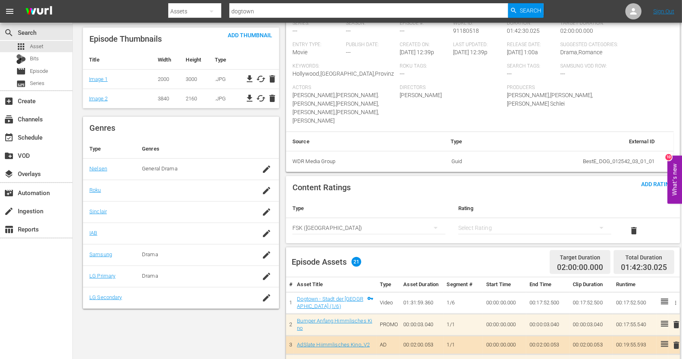
click at [517, 151] on td "BestE_DOG_012542_03_01_01" at bounding box center [564, 161] width 193 height 21
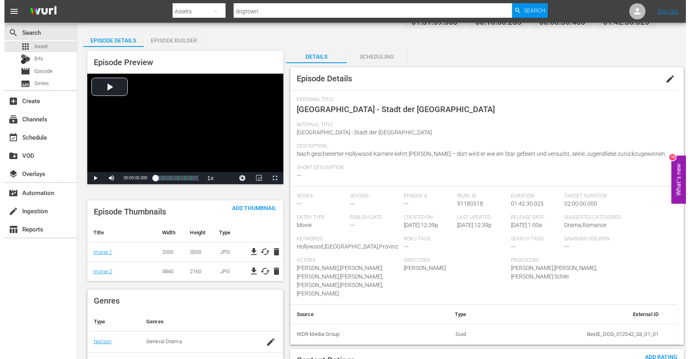
scroll to position [0, 0]
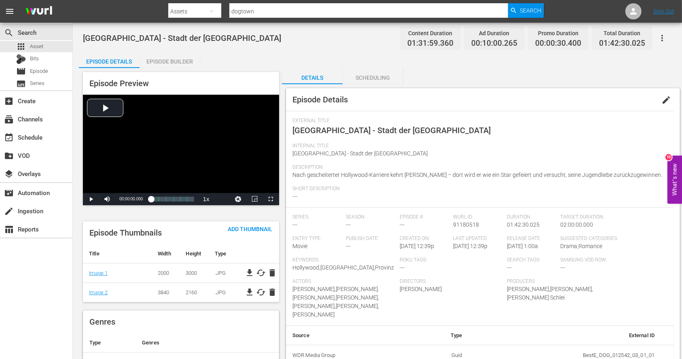
click at [517, 32] on button "button" at bounding box center [661, 37] width 19 height 19
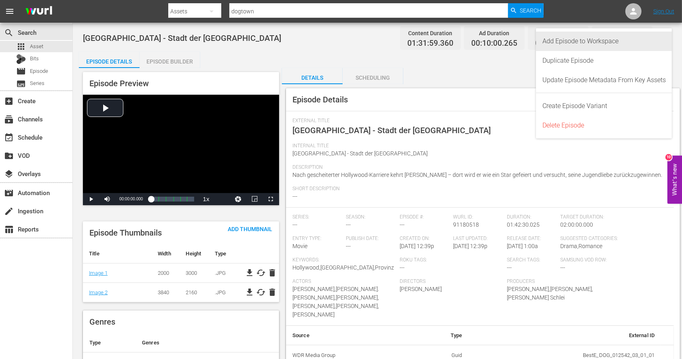
click at [517, 47] on div "Add Episode to Workspace" at bounding box center [603, 41] width 123 height 19
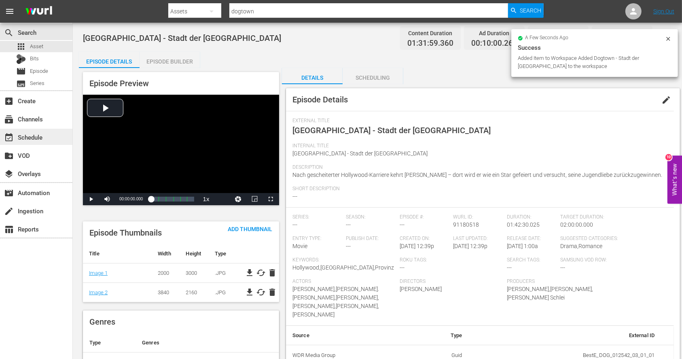
click at [37, 135] on div "event_available Schedule" at bounding box center [22, 135] width 45 height 7
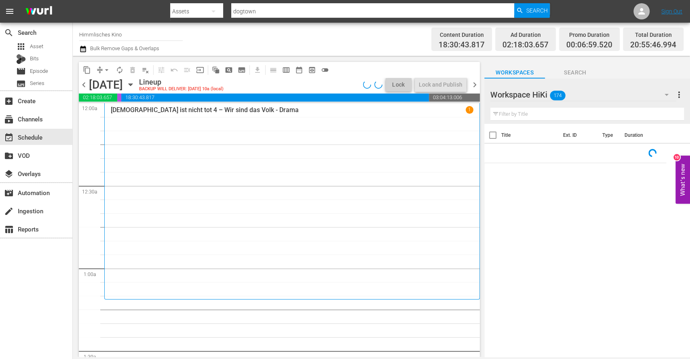
click at [514, 113] on input "text" at bounding box center [588, 114] width 194 height 13
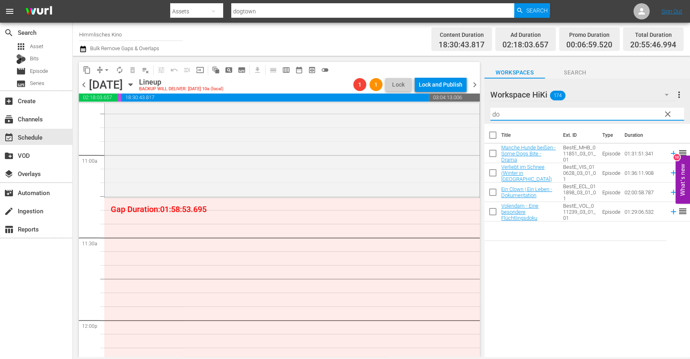
scroll to position [1761, 0]
type input "do"
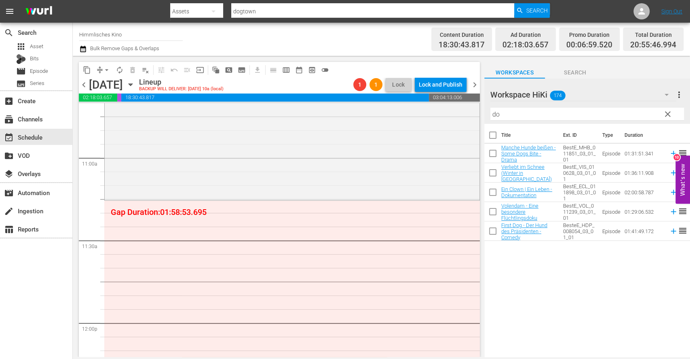
click at [517, 95] on div at bounding box center [531, 95] width 80 height 20
click at [517, 95] on input "Workspace HiKi" at bounding box center [584, 94] width 186 height 19
click at [517, 269] on div "Title Ext. ID Type Duration Manche Hunde beißen - Some Dogs Bite - Drama BestE_…" at bounding box center [588, 241] width 206 height 234
click at [517, 102] on div "Workspace HiKi 174" at bounding box center [584, 94] width 186 height 23
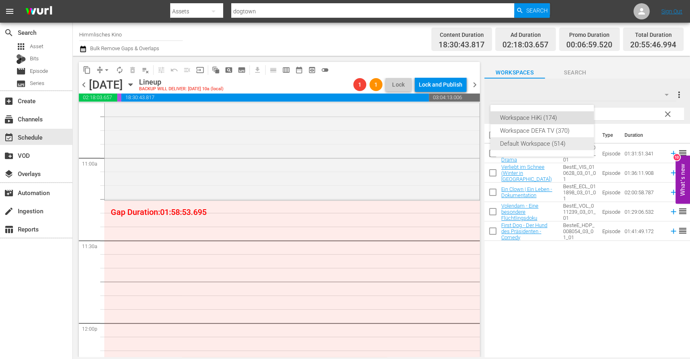
click at [517, 142] on div "Default Workspace (514)" at bounding box center [542, 143] width 84 height 13
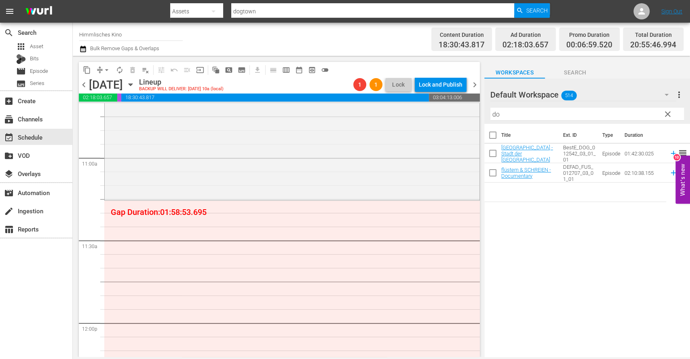
click at [492, 152] on input "checkbox" at bounding box center [493, 154] width 17 height 17
checkbox input "true"
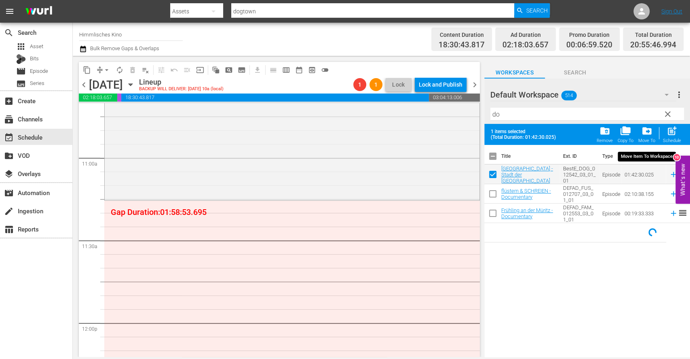
click at [517, 136] on span "drive_file_move" at bounding box center [647, 130] width 11 height 11
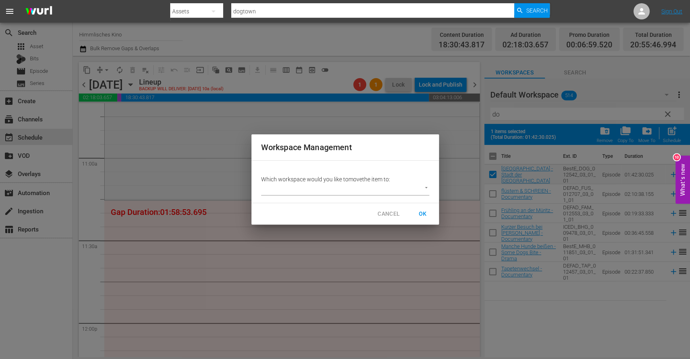
click at [407, 177] on p "Which workspace would you like to move the item to:" at bounding box center [345, 179] width 168 height 8
click at [377, 198] on div "Which workspace would you like to move the item to: ​" at bounding box center [346, 182] width 188 height 42
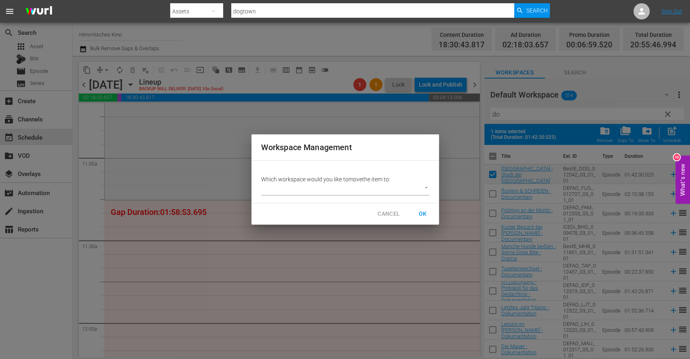
click at [330, 185] on body "menu Search By Assets Search ID, Title, Description, Keywords, or Category dogt…" at bounding box center [345, 179] width 690 height 359
click at [312, 191] on li "Workspace HiKi (174)" at bounding box center [301, 189] width 80 height 13
type input "3408"
click at [424, 214] on span "OK" at bounding box center [423, 214] width 13 height 10
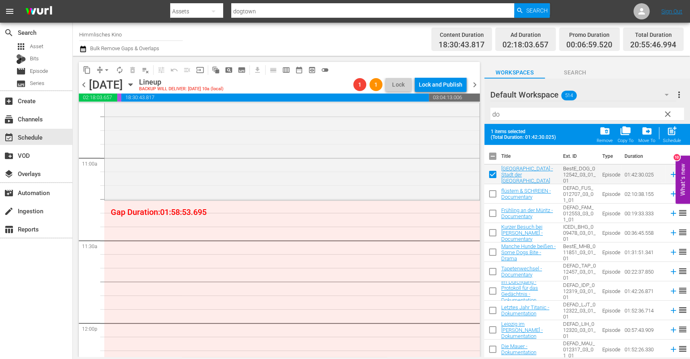
checkbox input "false"
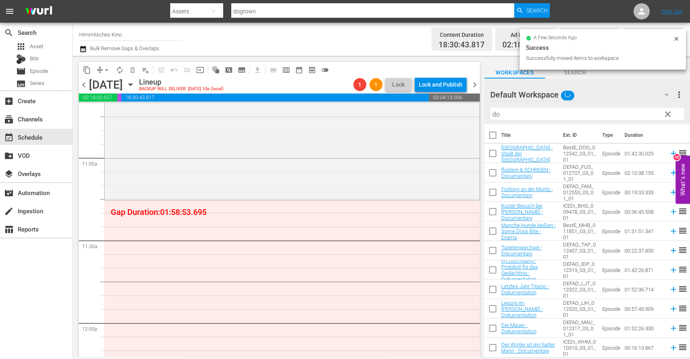
click at [517, 91] on div "Default Workspace" at bounding box center [584, 94] width 186 height 23
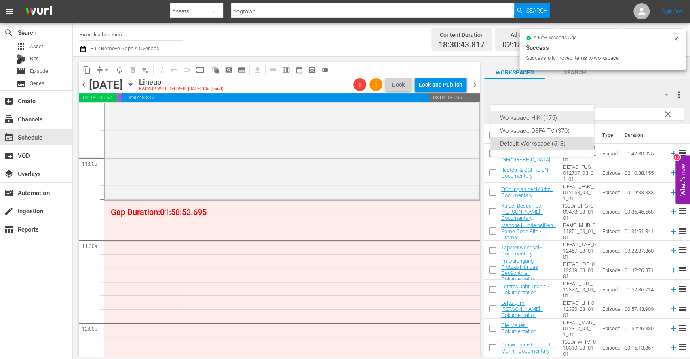
click at [515, 123] on div "Workspace HiKi (175)" at bounding box center [542, 117] width 84 height 13
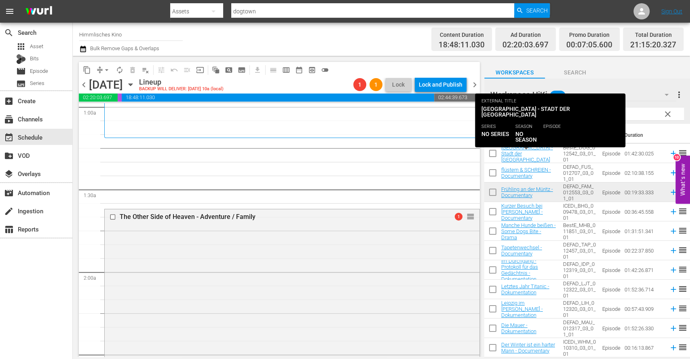
scroll to position [0, 0]
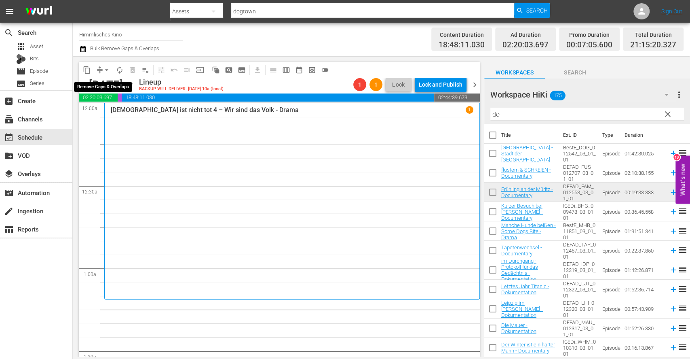
click at [110, 69] on span "arrow_drop_down" at bounding box center [107, 70] width 8 height 8
click at [116, 110] on li "Align to End of Previous Day" at bounding box center [107, 112] width 85 height 13
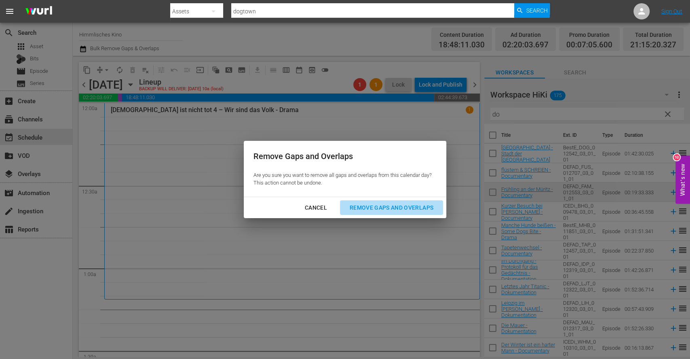
click at [399, 209] on div "Remove Gaps and Overlaps" at bounding box center [391, 208] width 97 height 10
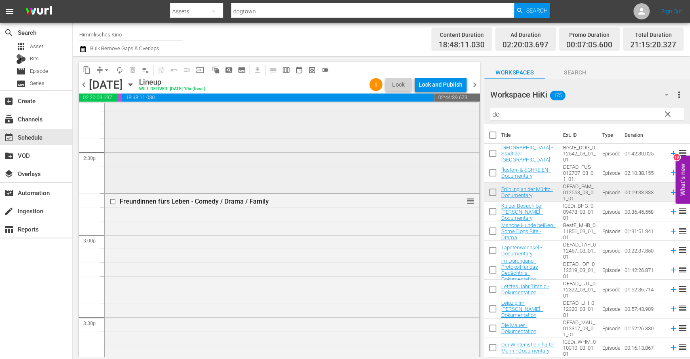
scroll to position [2412, 0]
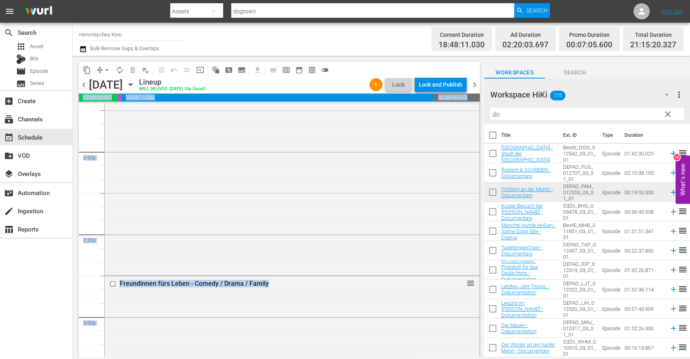
drag, startPoint x: 467, startPoint y: 129, endPoint x: 461, endPoint y: 93, distance: 36.2
click at [461, 93] on div "content_copy compress arrow_drop_down autorenew_outlined delete_forever_outline…" at bounding box center [279, 209] width 401 height 295
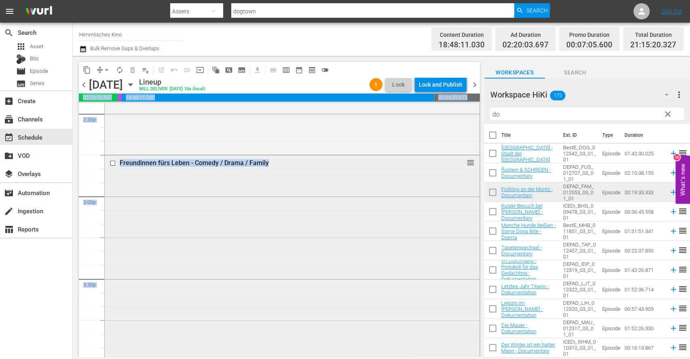
scroll to position [2383, 0]
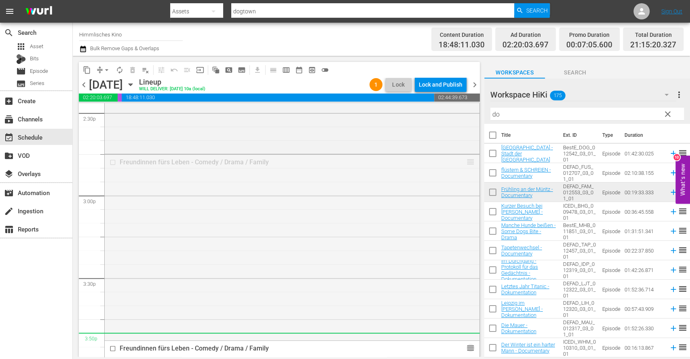
drag, startPoint x: 462, startPoint y: 159, endPoint x: 431, endPoint y: 337, distance: 180.6
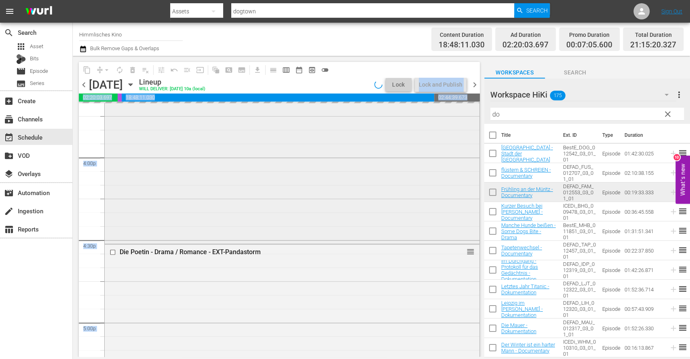
scroll to position [2569, 0]
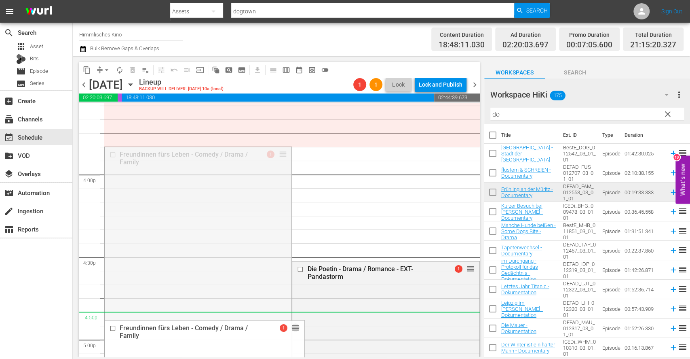
drag, startPoint x: 277, startPoint y: 154, endPoint x: 277, endPoint y: 315, distance: 161.0
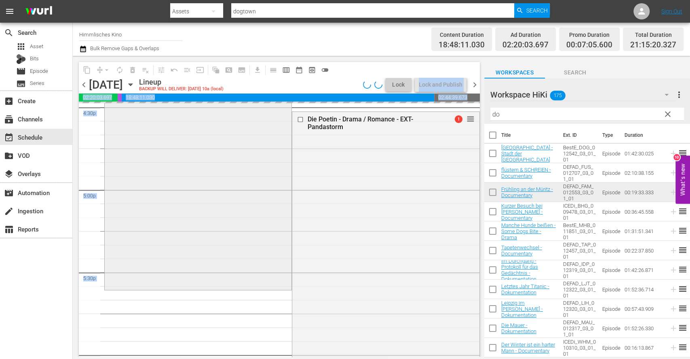
scroll to position [2719, 0]
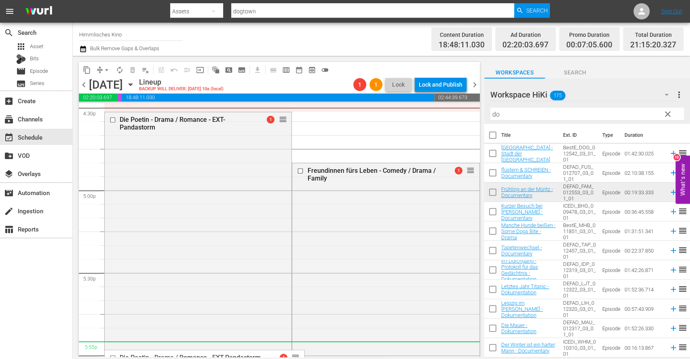
drag, startPoint x: 279, startPoint y: 120, endPoint x: 260, endPoint y: 345, distance: 225.7
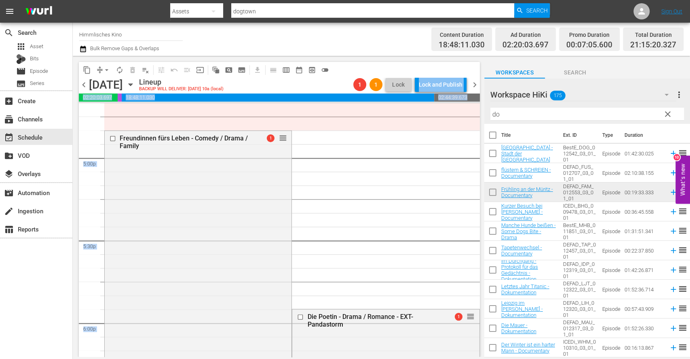
scroll to position [2751, 0]
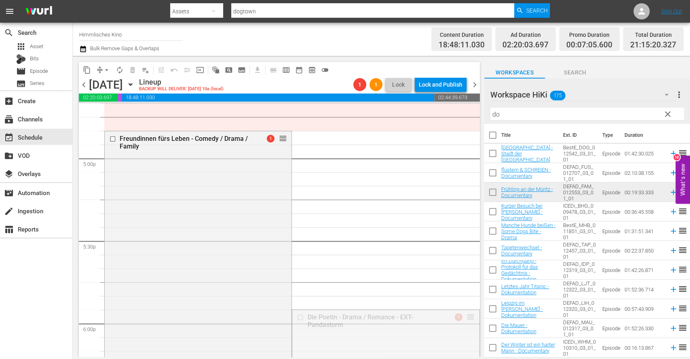
drag, startPoint x: 464, startPoint y: 316, endPoint x: 438, endPoint y: 127, distance: 191.0
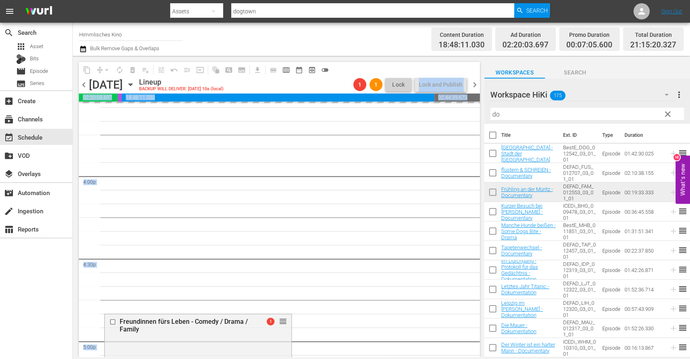
scroll to position [2552, 0]
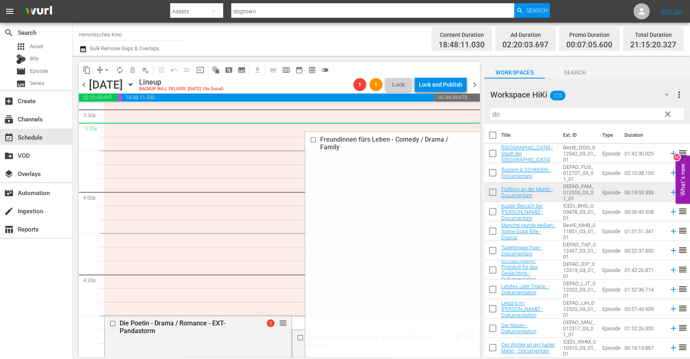
drag, startPoint x: 464, startPoint y: 337, endPoint x: 382, endPoint y: 129, distance: 223.8
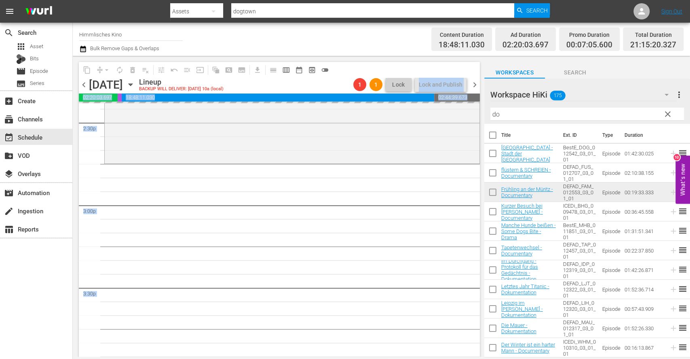
scroll to position [2373, 0]
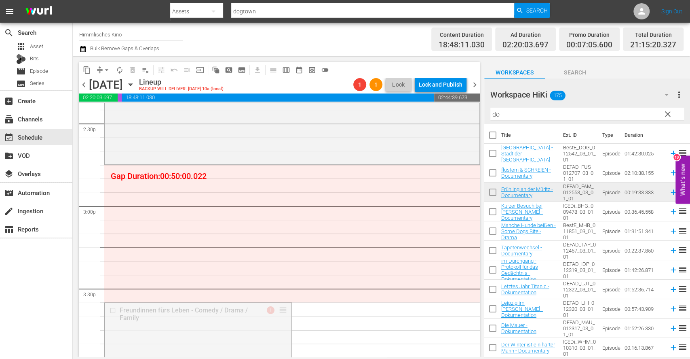
drag, startPoint x: 283, startPoint y: 308, endPoint x: 262, endPoint y: 384, distance: 78.8
click at [262, 269] on html "menu Search By Assets Search ID, Title, Description, Keywords, or Category dogt…" at bounding box center [345, 179] width 690 height 359
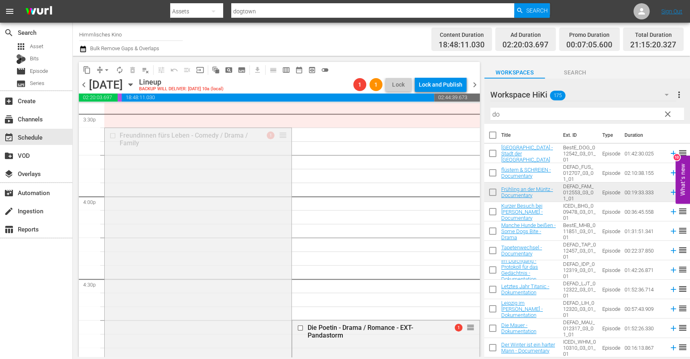
scroll to position [2546, 0]
drag, startPoint x: 284, startPoint y: 132, endPoint x: 304, endPoint y: 140, distance: 21.8
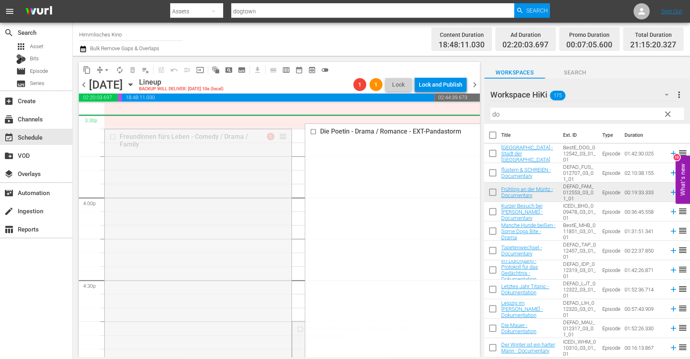
drag, startPoint x: 466, startPoint y: 328, endPoint x: 436, endPoint y: 115, distance: 215.3
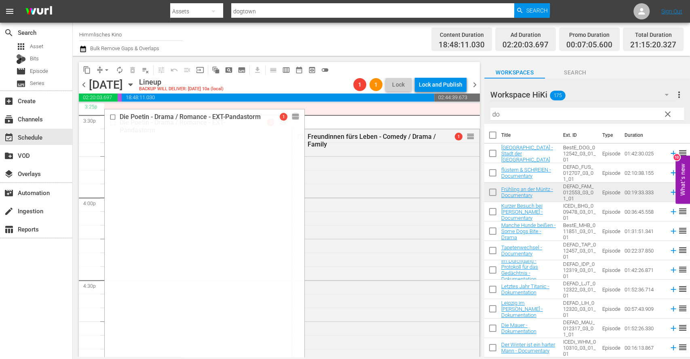
drag, startPoint x: 281, startPoint y: 121, endPoint x: 277, endPoint y: 106, distance: 16.4
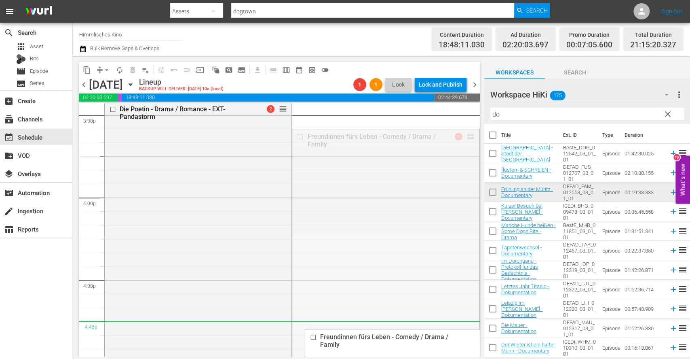
drag, startPoint x: 463, startPoint y: 135, endPoint x: 436, endPoint y: 329, distance: 196.0
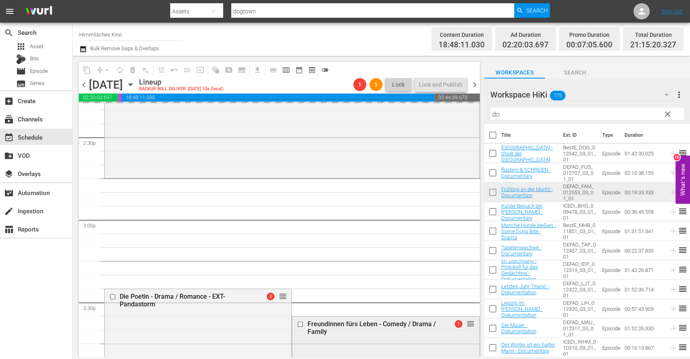
scroll to position [2358, 0]
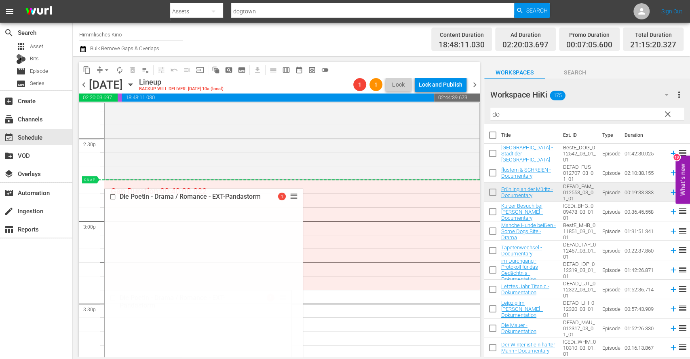
drag, startPoint x: 281, startPoint y: 293, endPoint x: 277, endPoint y: 180, distance: 113.3
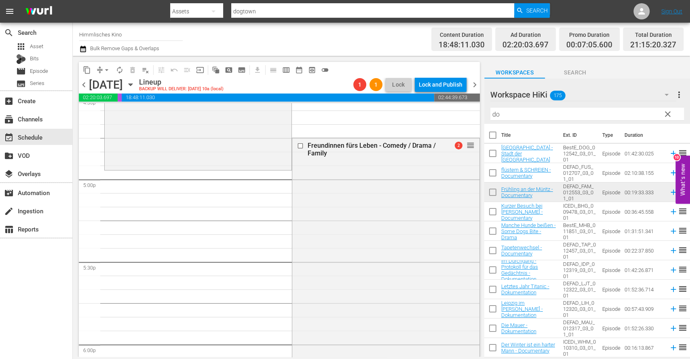
scroll to position [2729, 0]
drag, startPoint x: 463, startPoint y: 142, endPoint x: 233, endPoint y: 346, distance: 307.7
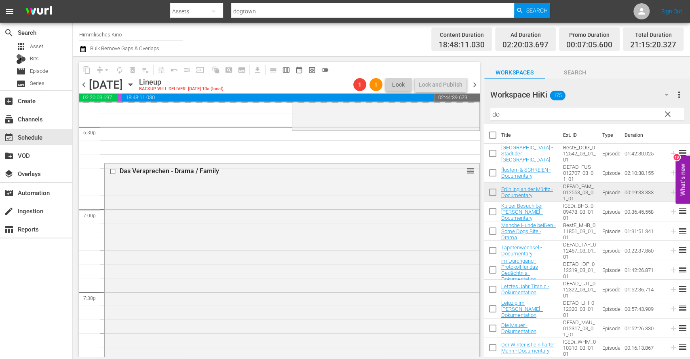
scroll to position [3035, 0]
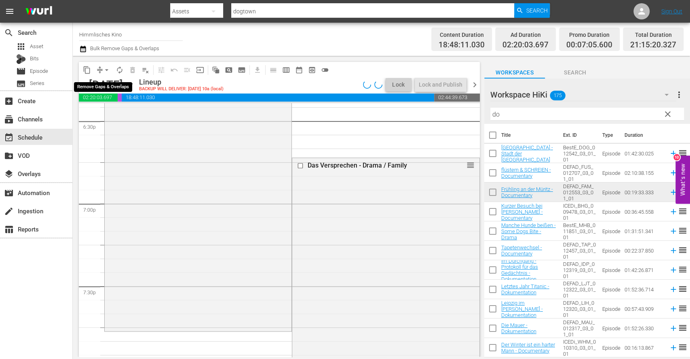
click at [106, 68] on span "arrow_drop_down" at bounding box center [107, 70] width 8 height 8
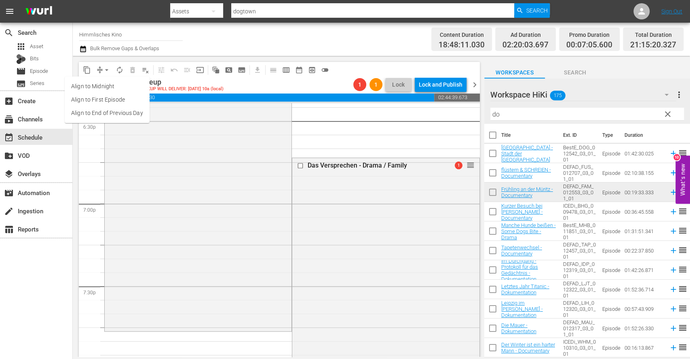
click at [106, 72] on span "arrow_drop_down" at bounding box center [107, 70] width 8 height 8
click at [135, 85] on icon "button" at bounding box center [130, 84] width 9 height 9
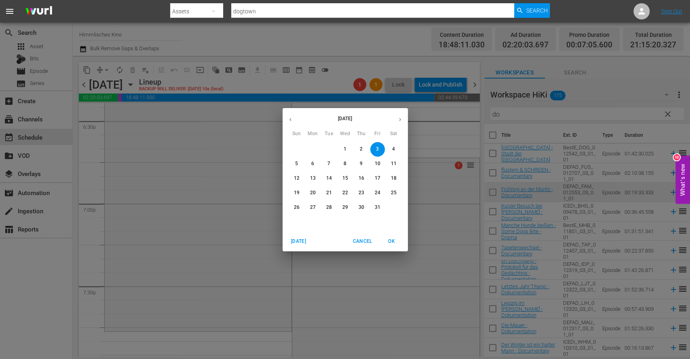
click at [379, 171] on button "17" at bounding box center [378, 178] width 15 height 15
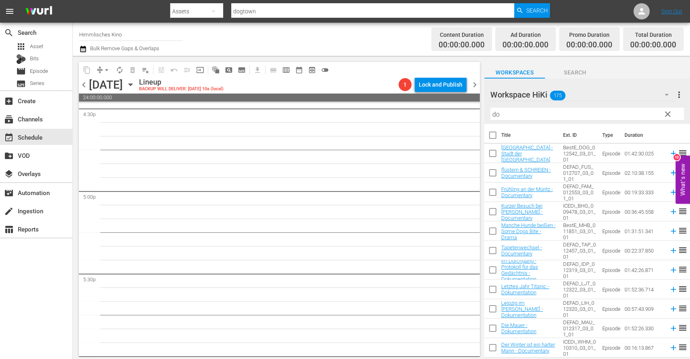
scroll to position [2717, 0]
click at [135, 83] on icon "button" at bounding box center [130, 84] width 9 height 9
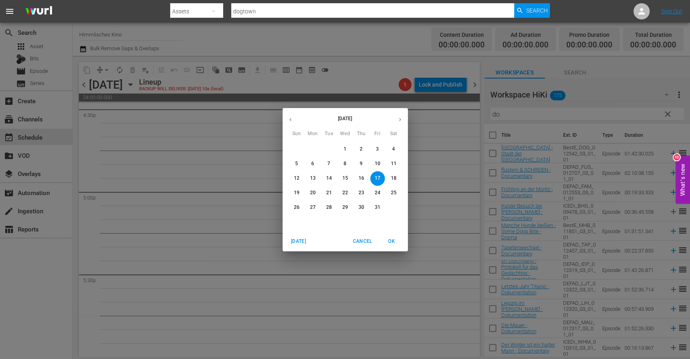
click at [382, 164] on span "10" at bounding box center [378, 163] width 15 height 7
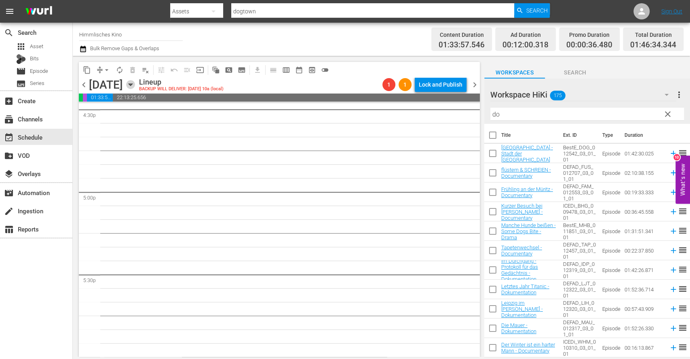
click at [135, 85] on icon "button" at bounding box center [130, 84] width 9 height 9
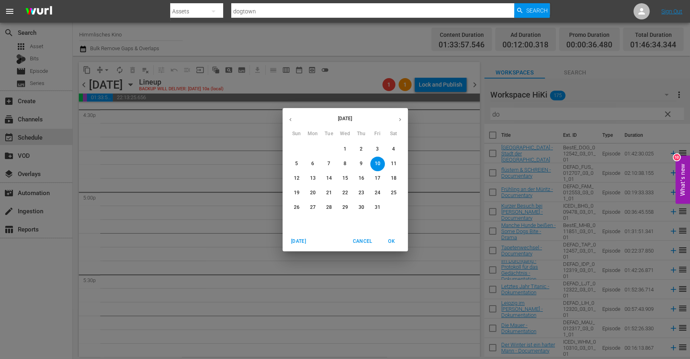
click at [287, 117] on button "button" at bounding box center [291, 120] width 16 height 16
click at [373, 198] on button "26" at bounding box center [378, 193] width 15 height 15
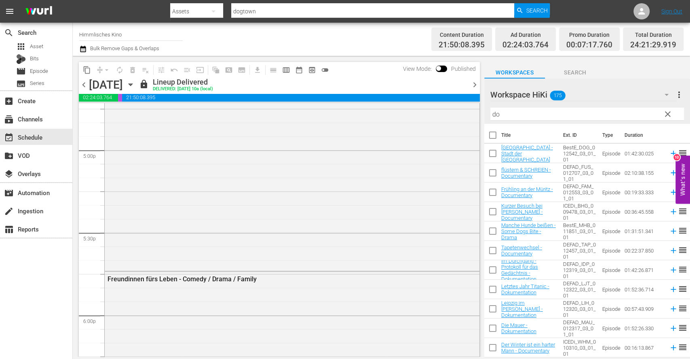
scroll to position [2759, 0]
click at [132, 84] on icon "button" at bounding box center [131, 85] width 4 height 2
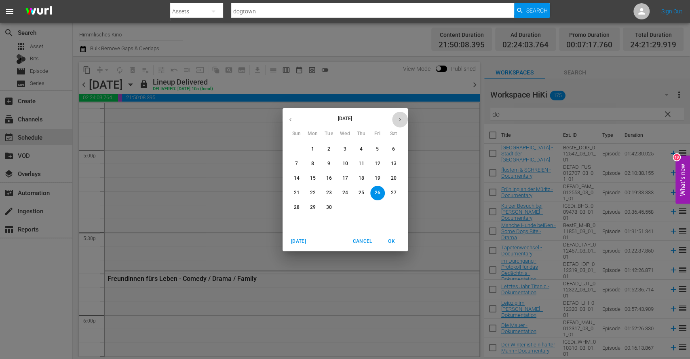
click at [406, 116] on button "button" at bounding box center [400, 120] width 16 height 16
click at [381, 152] on span "3" at bounding box center [378, 149] width 15 height 7
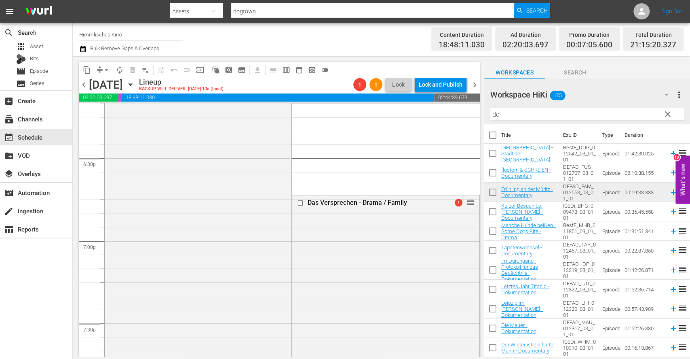
scroll to position [2997, 0]
click at [347, 240] on div "Das Versprechen - Drama / Family 1 reorder" at bounding box center [385, 344] width 187 height 296
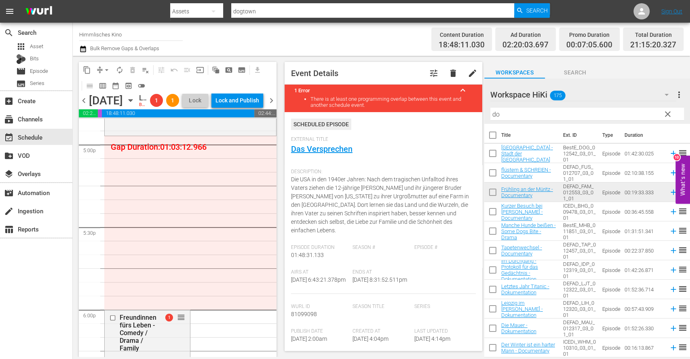
scroll to position [2776, 0]
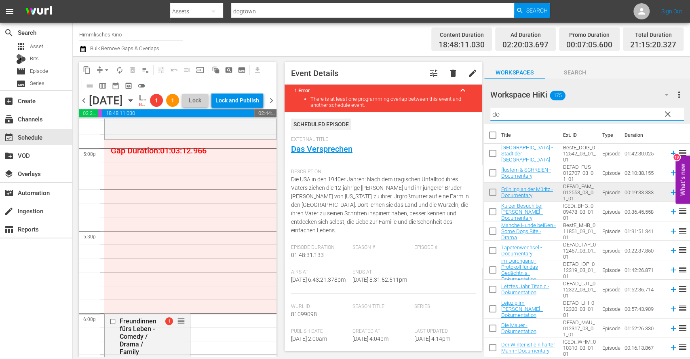
drag, startPoint x: 588, startPoint y: 117, endPoint x: 440, endPoint y: 125, distance: 148.3
click at [440, 125] on div "content_copy compress arrow_drop_down autorenew_outlined delete_forever_outline…" at bounding box center [382, 206] width 618 height 301
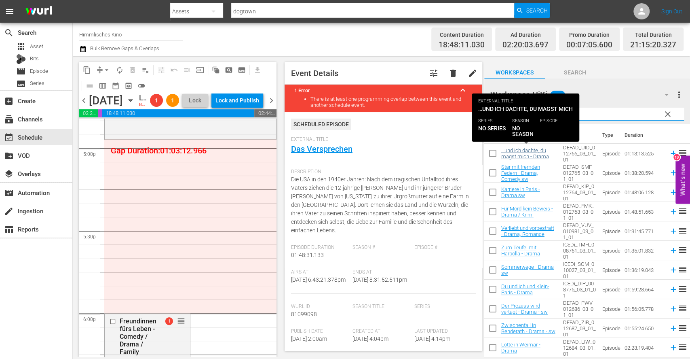
type input "drama"
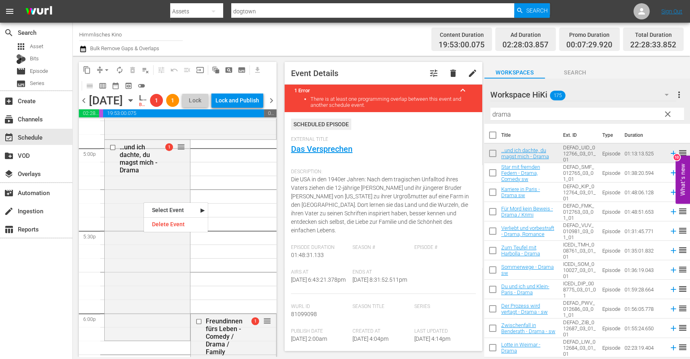
click at [166, 230] on nav "Select Event …und ich dachte, du magst mich Freundinnen fürs Leben Delete Event" at bounding box center [176, 217] width 65 height 30
click at [175, 225] on div "Delete Event" at bounding box center [176, 224] width 64 height 11
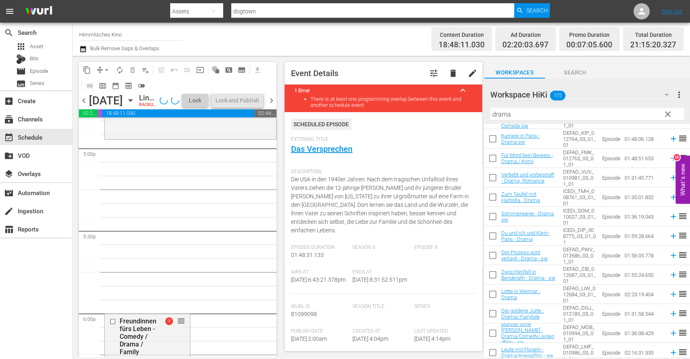
scroll to position [51, 0]
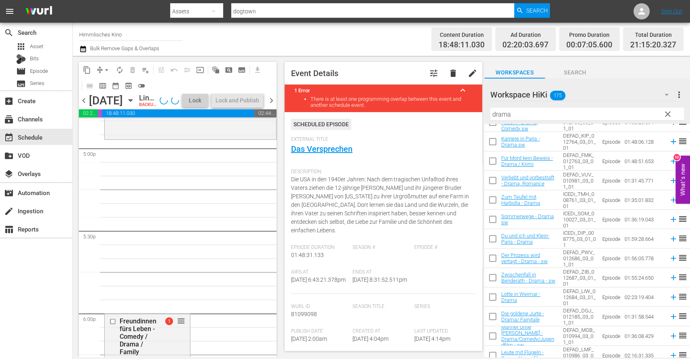
click at [517, 91] on div "Workspace HiKi 175" at bounding box center [584, 94] width 186 height 23
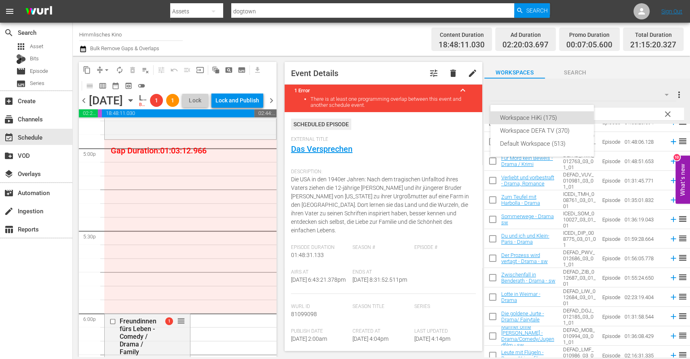
click at [517, 114] on div "Workspace HiKi (175)" at bounding box center [542, 117] width 84 height 13
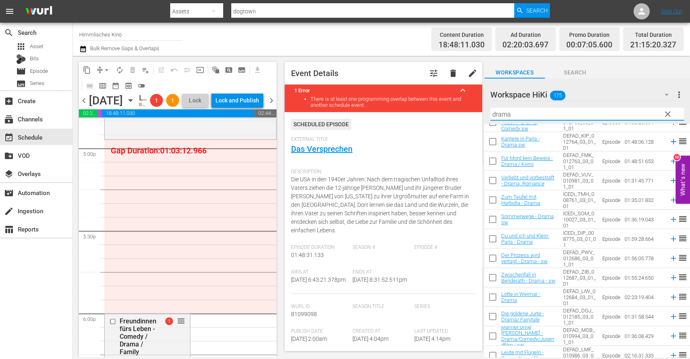
drag, startPoint x: 543, startPoint y: 114, endPoint x: 467, endPoint y: 114, distance: 76.0
click at [467, 114] on div "content_copy compress arrow_drop_down autorenew_outlined delete_forever_outline…" at bounding box center [382, 206] width 618 height 301
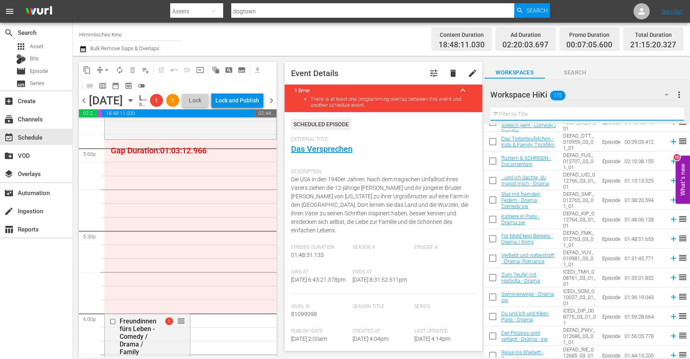
click at [517, 83] on div "Workspace HiKi 175" at bounding box center [584, 94] width 186 height 23
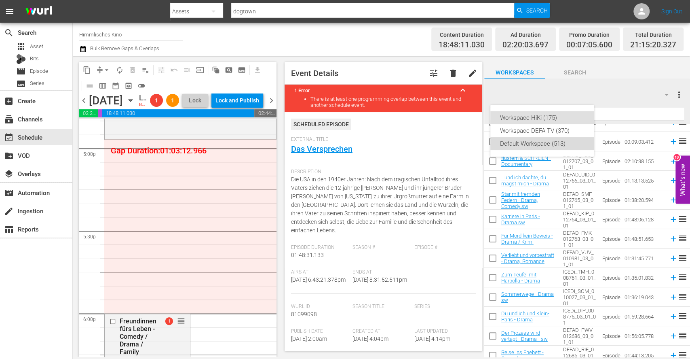
click at [517, 143] on div "Default Workspace (513)" at bounding box center [542, 143] width 84 height 13
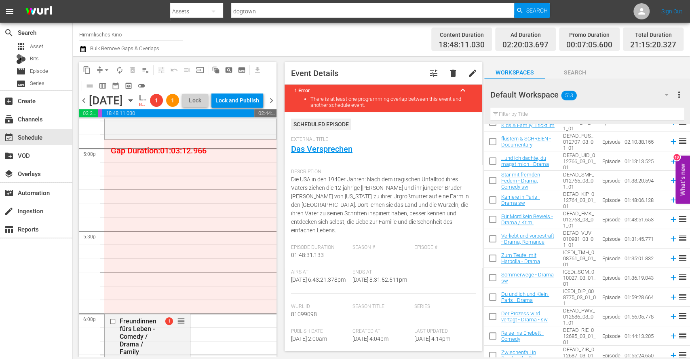
click at [517, 100] on div "Default Workspace 513" at bounding box center [584, 94] width 186 height 23
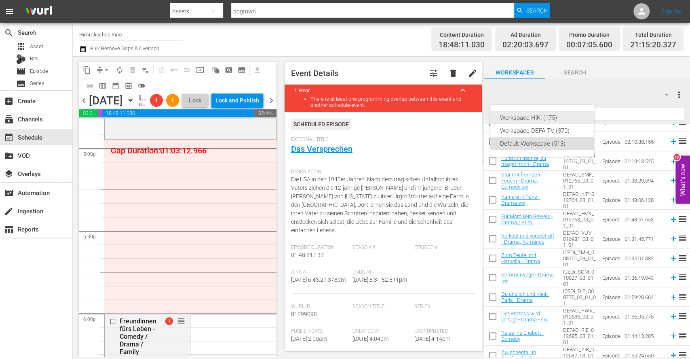
click at [517, 116] on div "Workspace HiKi (175)" at bounding box center [542, 117] width 84 height 13
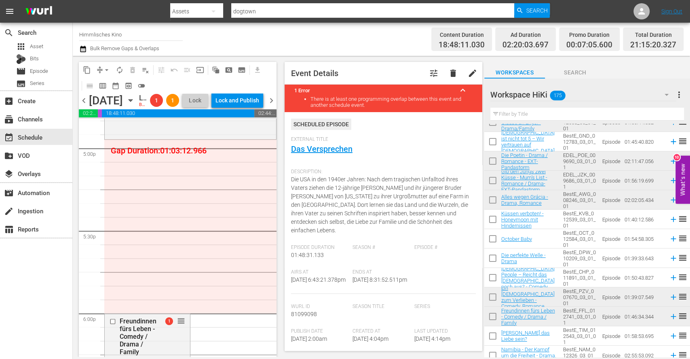
scroll to position [0, 0]
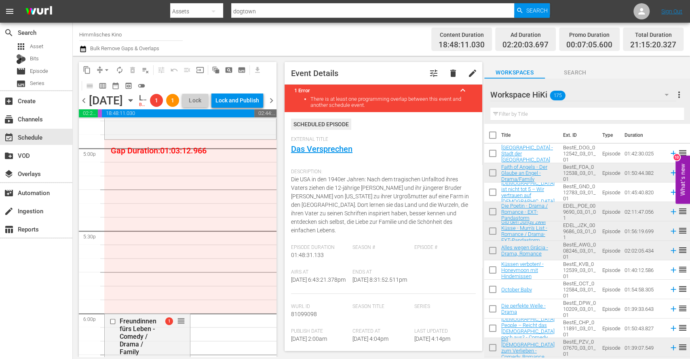
click at [517, 92] on div "Workspace HiKi 175" at bounding box center [584, 94] width 186 height 23
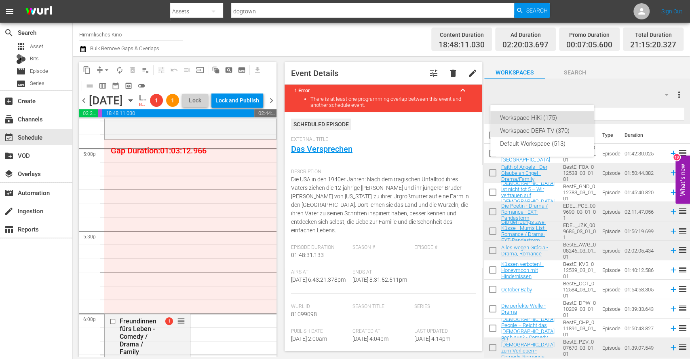
click at [517, 129] on div "Workspace DEFA TV (370)" at bounding box center [542, 130] width 84 height 13
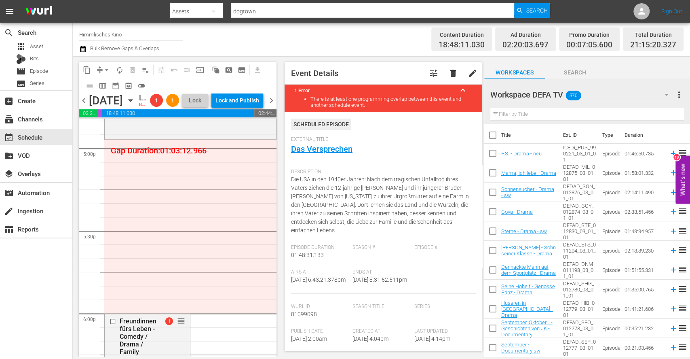
click at [517, 93] on div "Workspace DEFA TV 370" at bounding box center [584, 94] width 186 height 23
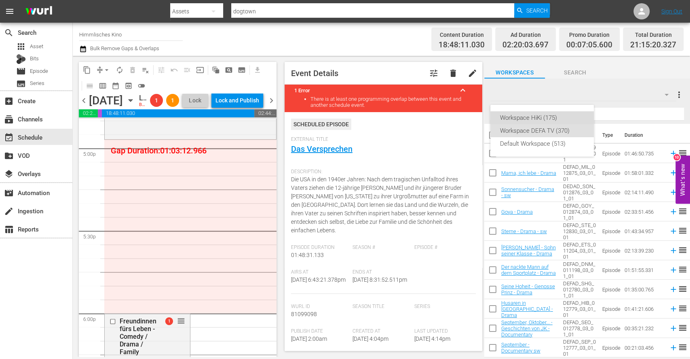
click at [517, 115] on div "Workspace HiKi (175)" at bounding box center [542, 117] width 84 height 13
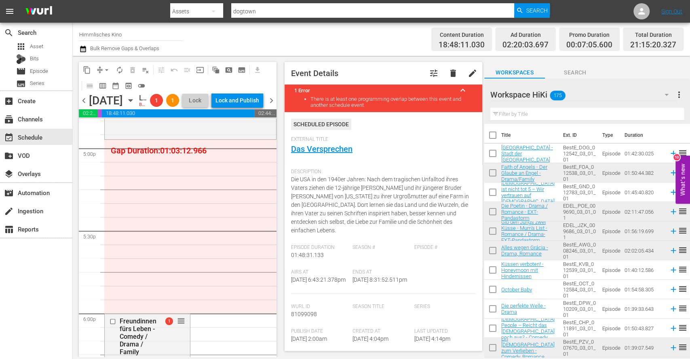
click at [517, 113] on input "text" at bounding box center [588, 114] width 194 height 13
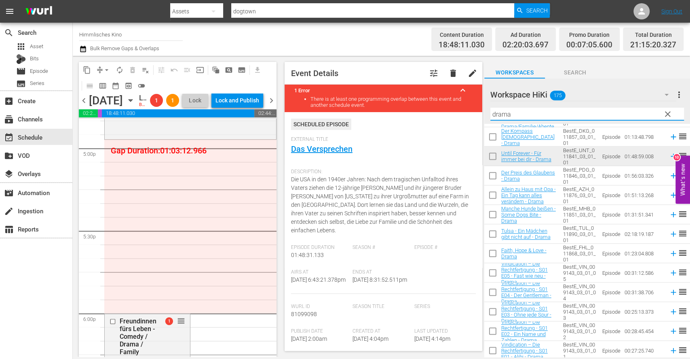
scroll to position [449, 0]
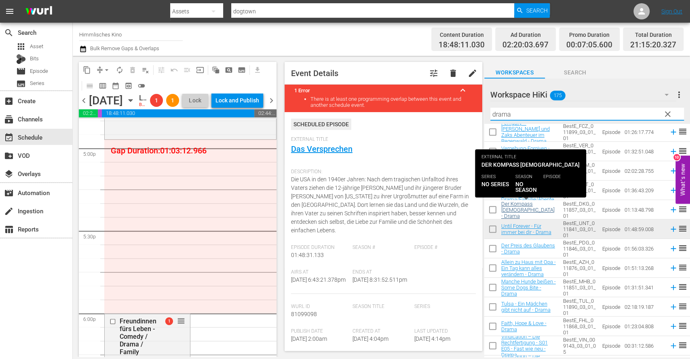
type input "drama"
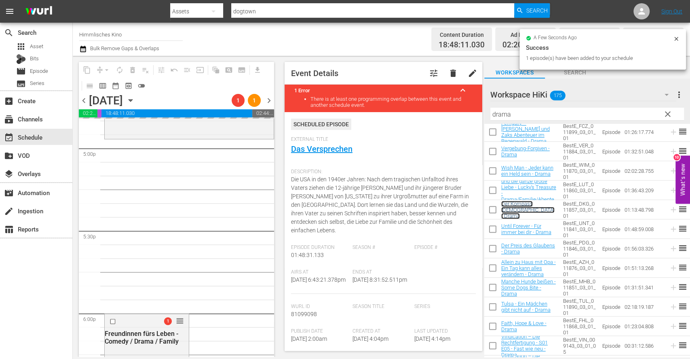
scroll to position [2777, 0]
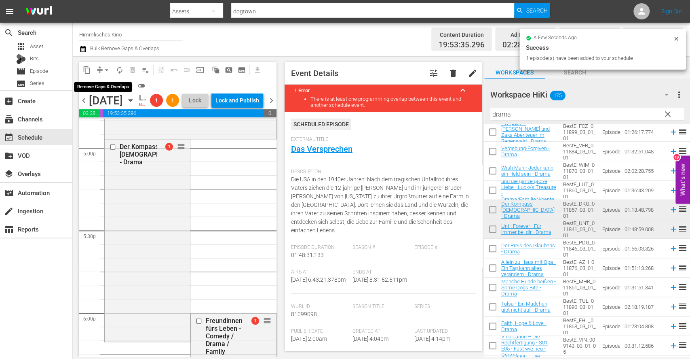
click at [108, 69] on span "arrow_drop_down" at bounding box center [107, 70] width 8 height 8
click at [120, 110] on li "Align to End of Previous Day" at bounding box center [107, 112] width 85 height 13
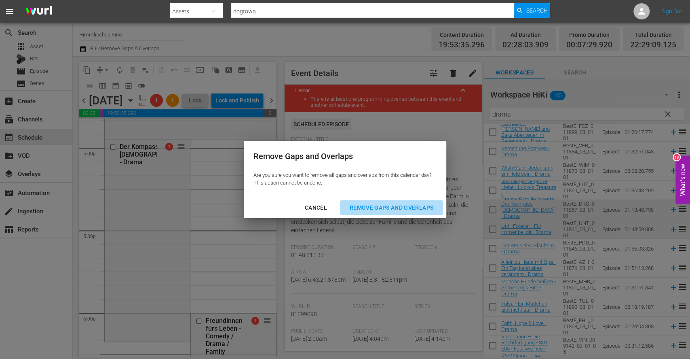
click at [430, 208] on div "Remove Gaps and Overlaps" at bounding box center [391, 208] width 97 height 10
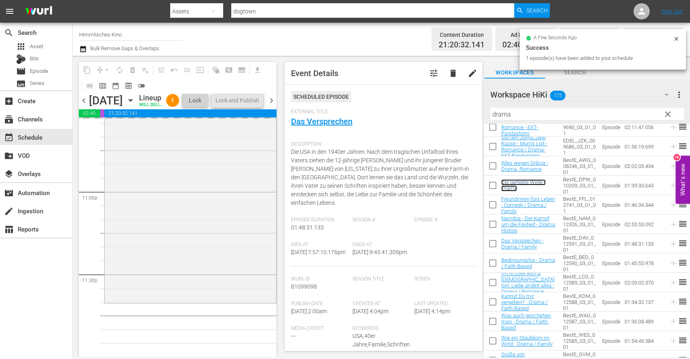
scroll to position [3736, 0]
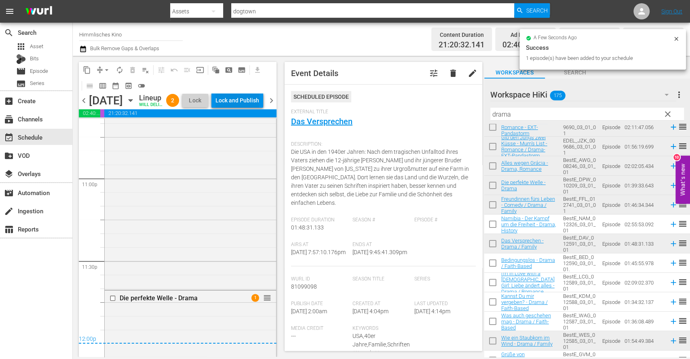
click at [243, 100] on div "Lock and Publish" at bounding box center [238, 100] width 44 height 15
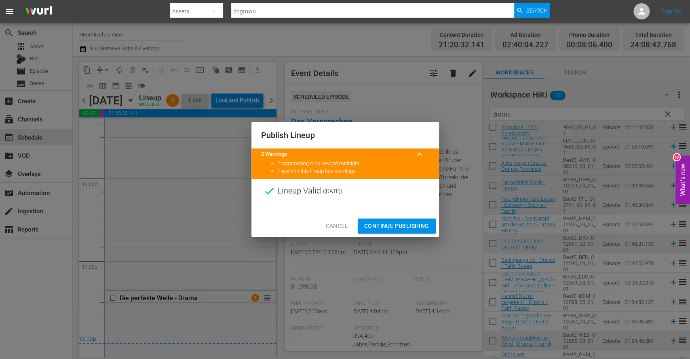
click at [372, 218] on div "Cancel Continue Publishing" at bounding box center [346, 225] width 188 height 21
click at [370, 227] on span "Continue Publishing" at bounding box center [396, 226] width 65 height 10
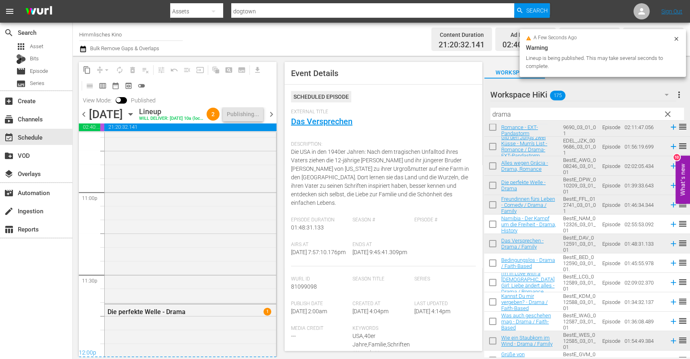
click at [79, 118] on span "chevron_left" at bounding box center [84, 114] width 10 height 10
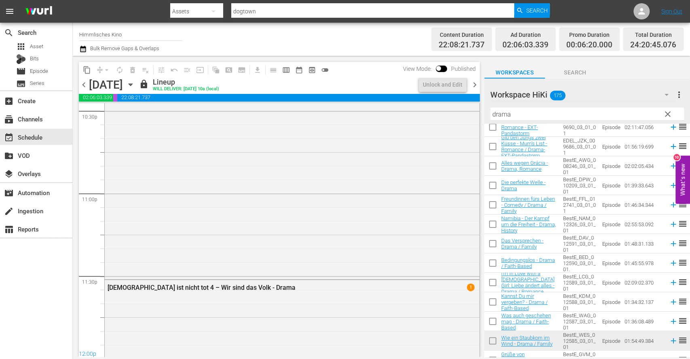
scroll to position [3722, 0]
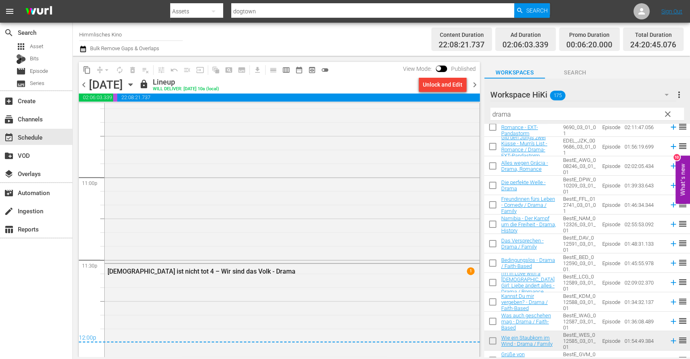
click at [85, 84] on span "chevron_left" at bounding box center [84, 85] width 10 height 10
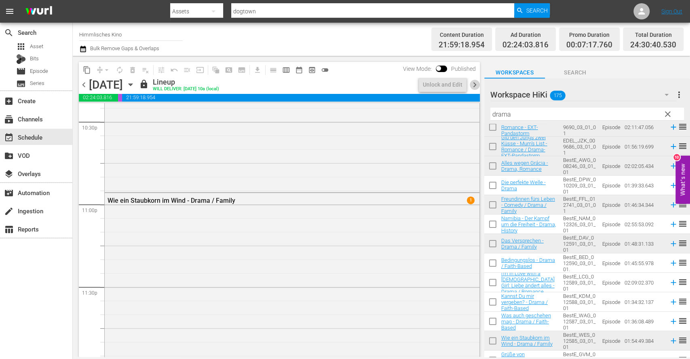
click at [473, 86] on span "chevron_right" at bounding box center [475, 85] width 10 height 10
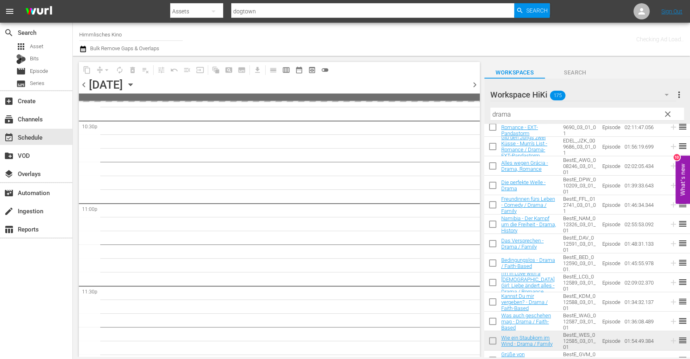
scroll to position [3706, 0]
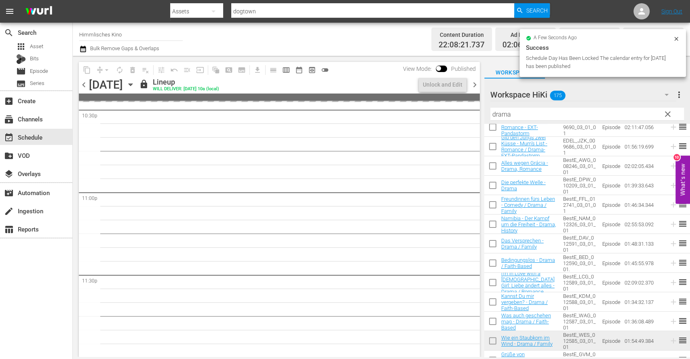
click at [77, 53] on div "Channel Title Himmlisches Kino Bulk Remove Gaps & Overlaps Content Duration 22:…" at bounding box center [382, 39] width 618 height 33
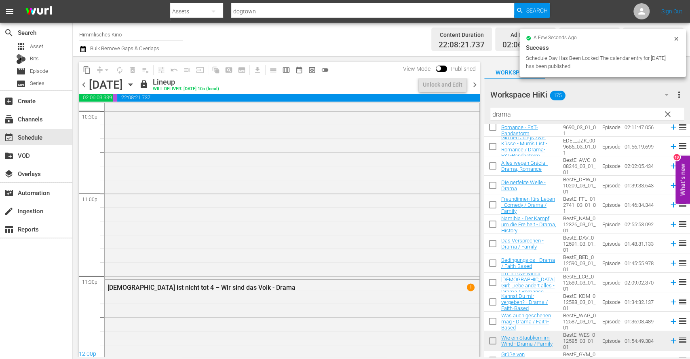
scroll to position [3722, 0]
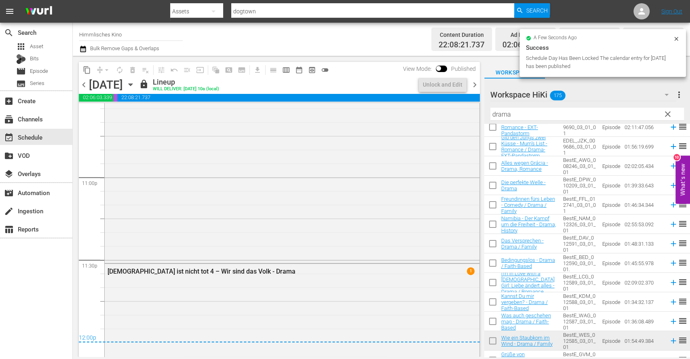
click at [80, 51] on icon "button" at bounding box center [83, 49] width 8 height 10
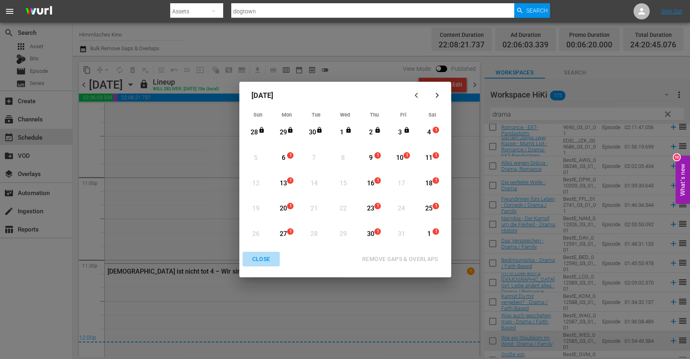
click at [265, 264] on div "CLOSE" at bounding box center [261, 259] width 31 height 10
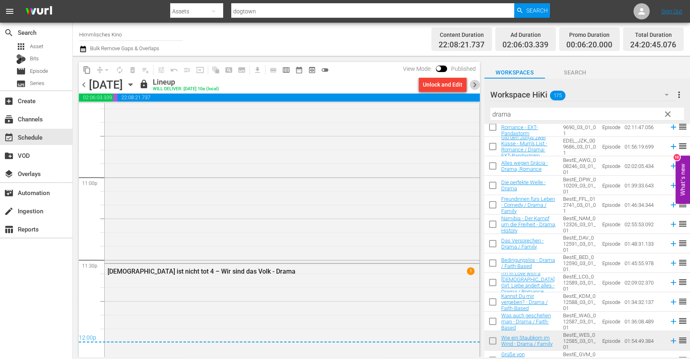
click at [471, 83] on span "chevron_right" at bounding box center [475, 85] width 10 height 10
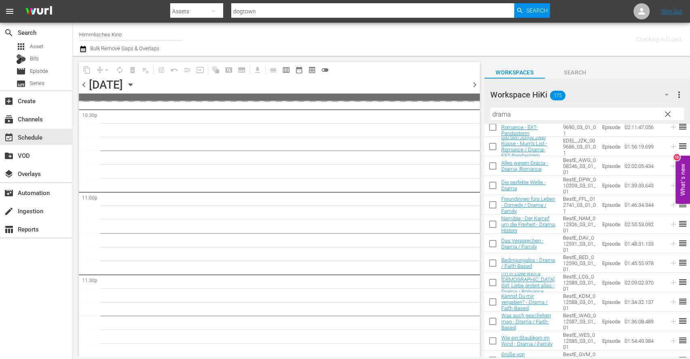
scroll to position [3706, 0]
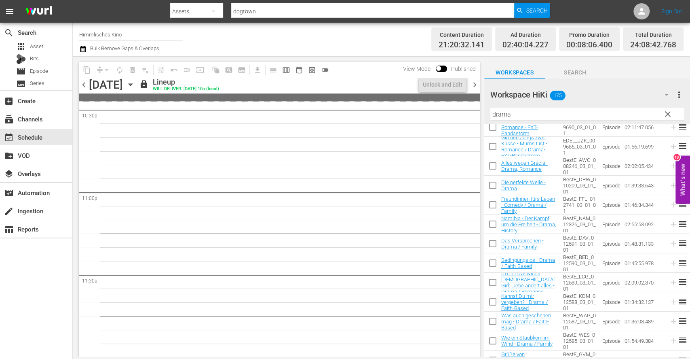
click at [476, 85] on span "chevron_right" at bounding box center [475, 85] width 10 height 10
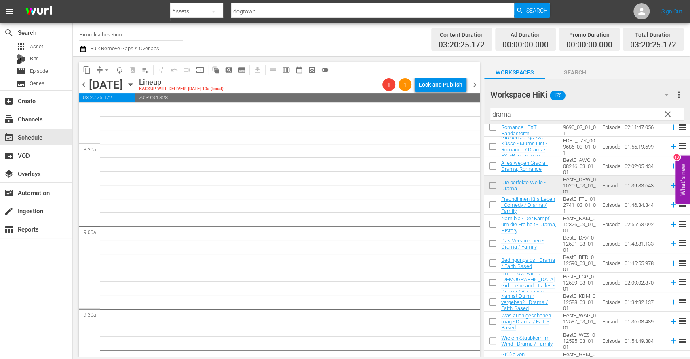
scroll to position [1387, 0]
